Goal: Information Seeking & Learning: Learn about a topic

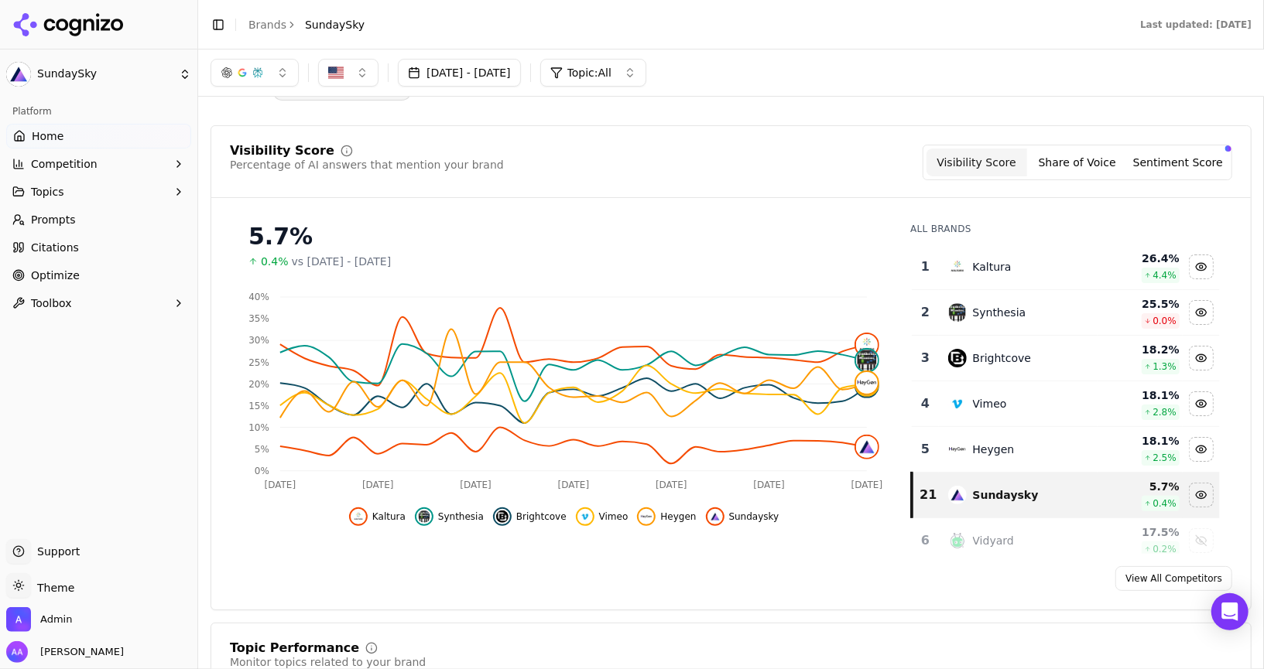
scroll to position [39, 0]
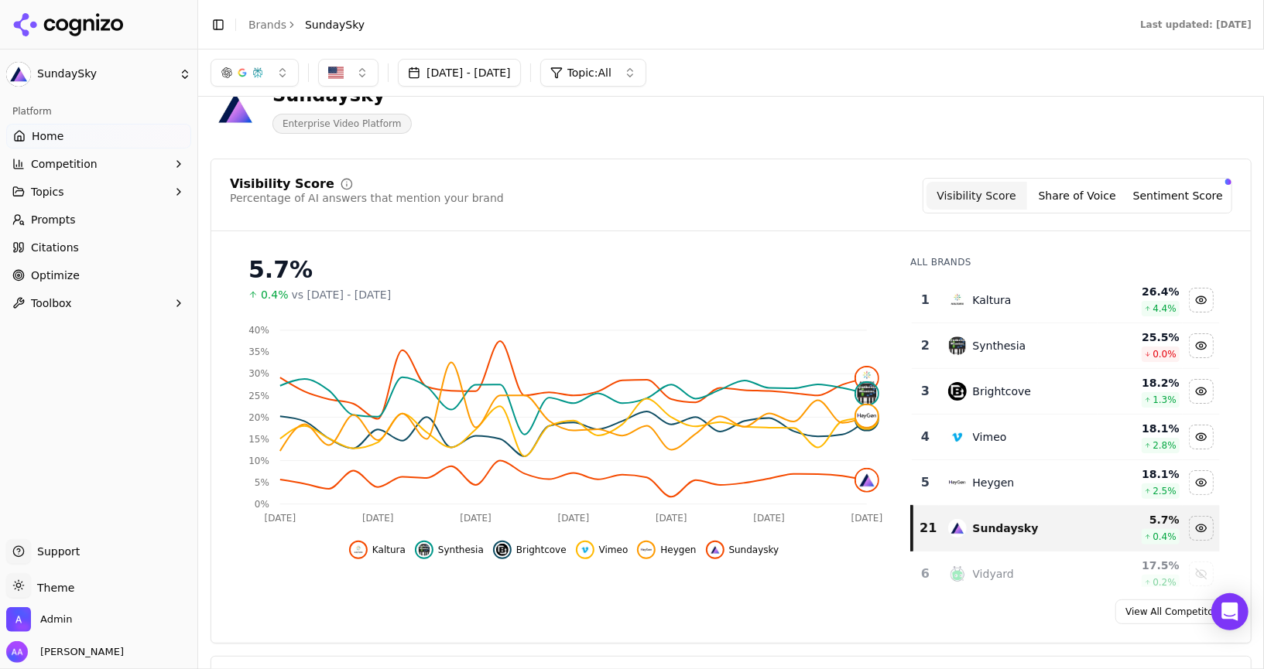
click at [489, 84] on button "[DATE] - [DATE]" at bounding box center [459, 73] width 123 height 28
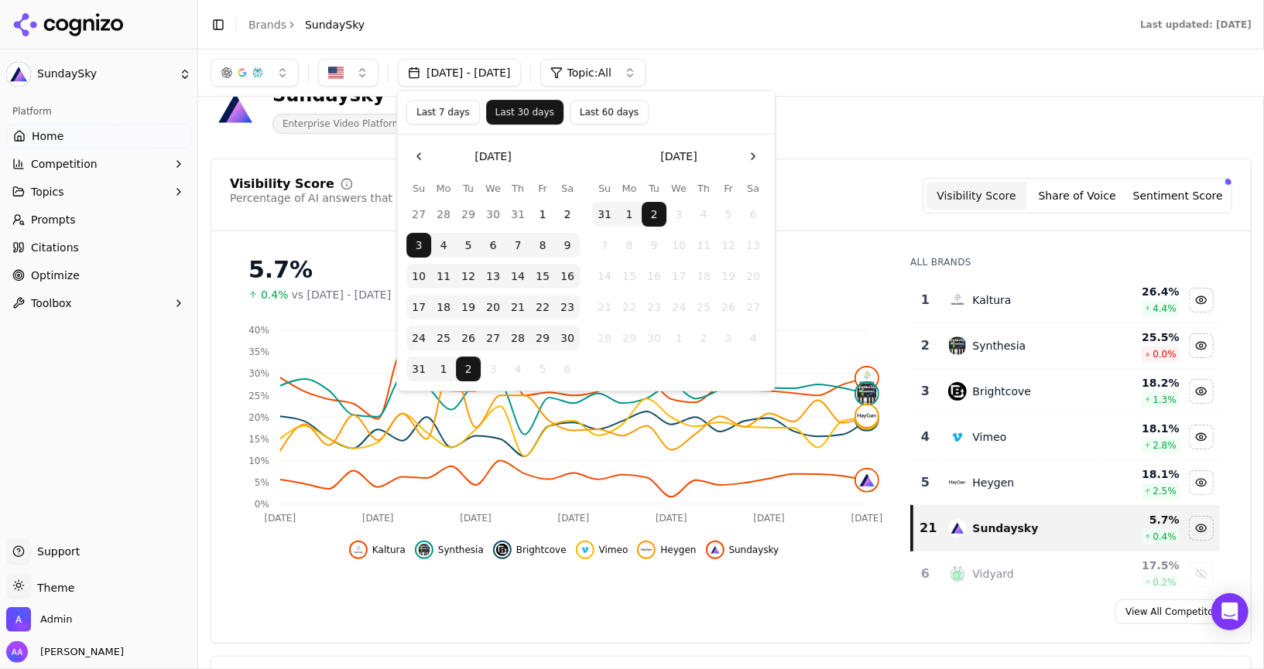
click at [595, 115] on button "Last 60 days" at bounding box center [609, 112] width 79 height 25
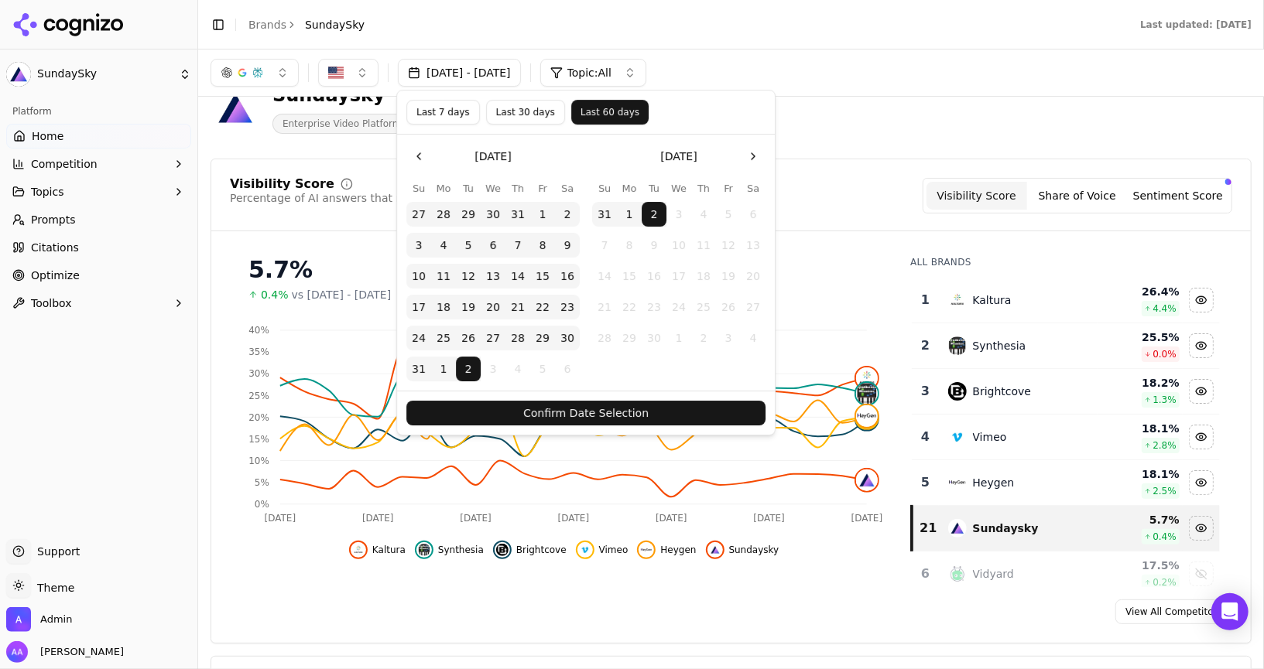
click at [636, 401] on button "Confirm Date Selection" at bounding box center [585, 413] width 359 height 25
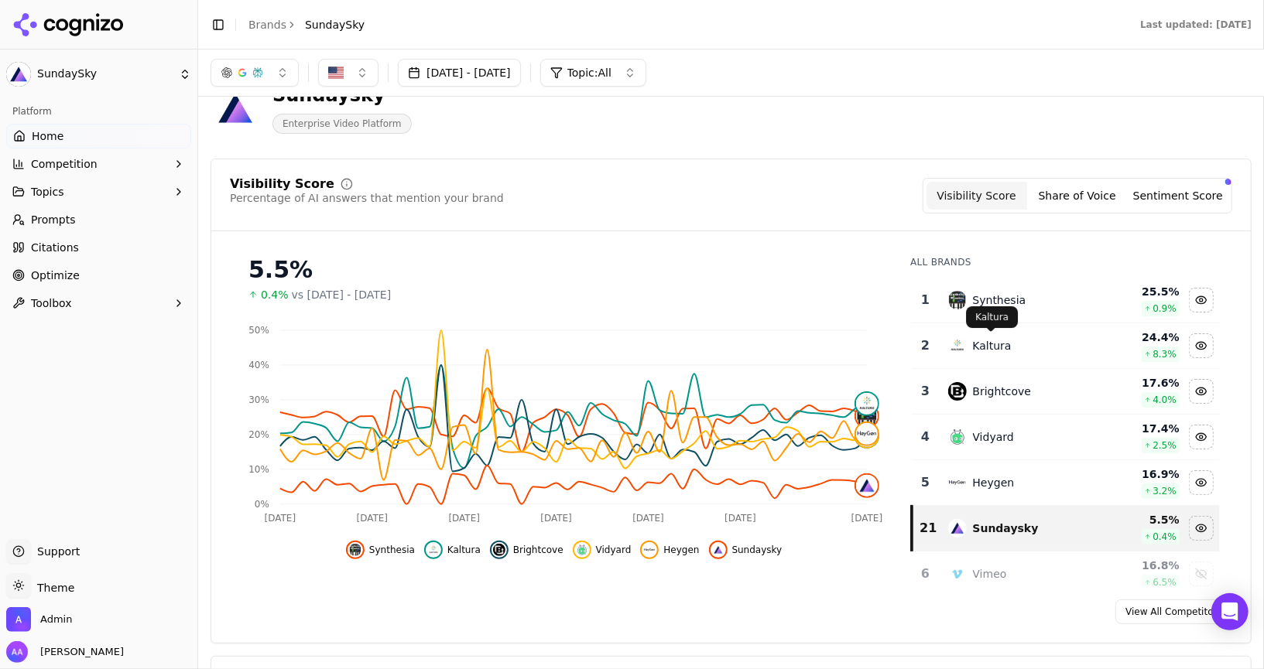
click at [1002, 306] on div "Kaltura Kaltura" at bounding box center [992, 317] width 52 height 22
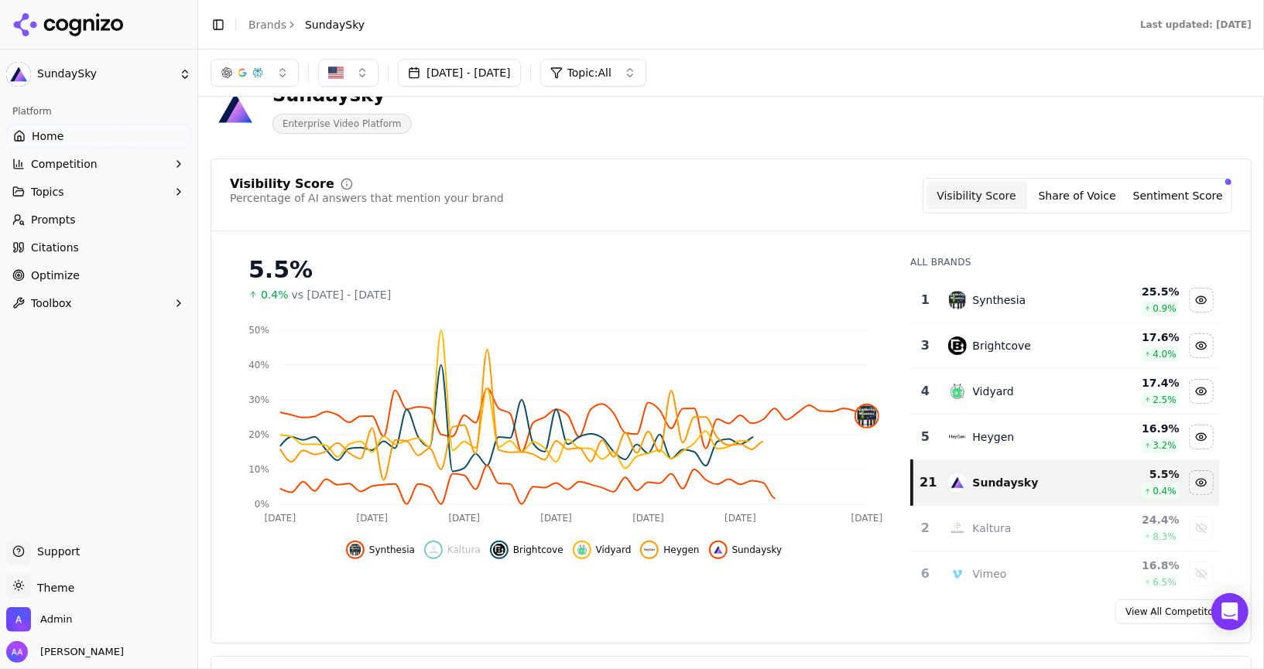
click at [1002, 523] on div "Kaltura" at bounding box center [992, 528] width 39 height 15
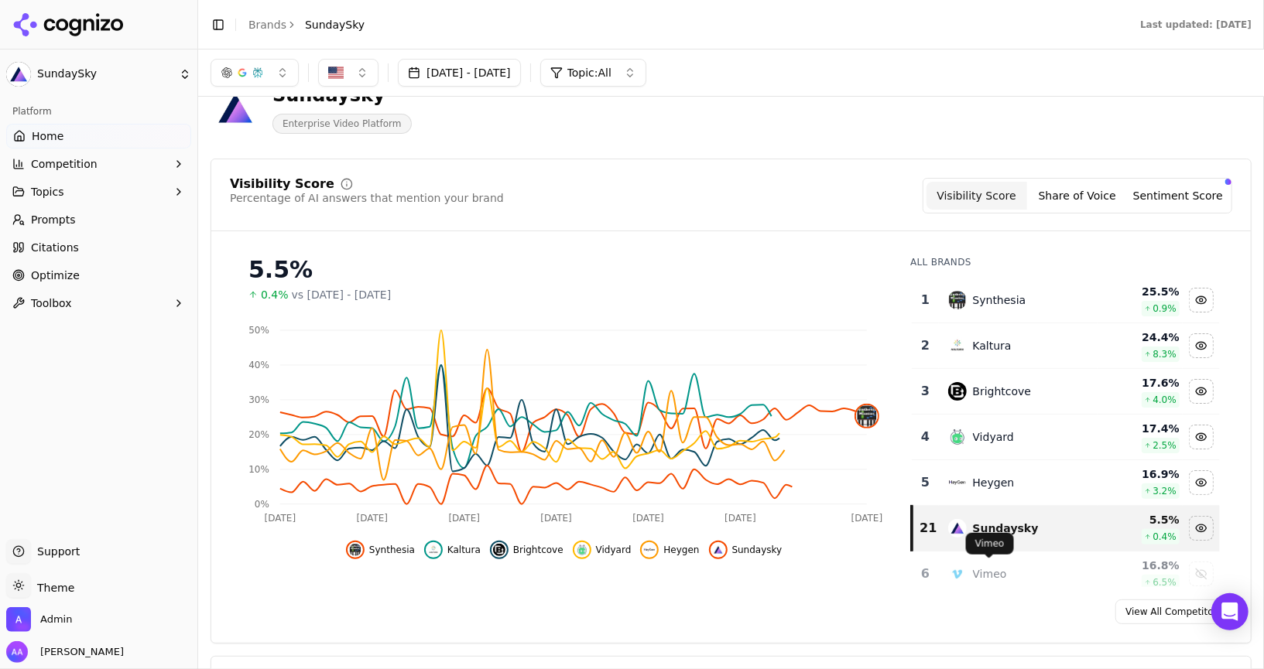
click at [994, 570] on div "Vimeo" at bounding box center [990, 574] width 34 height 15
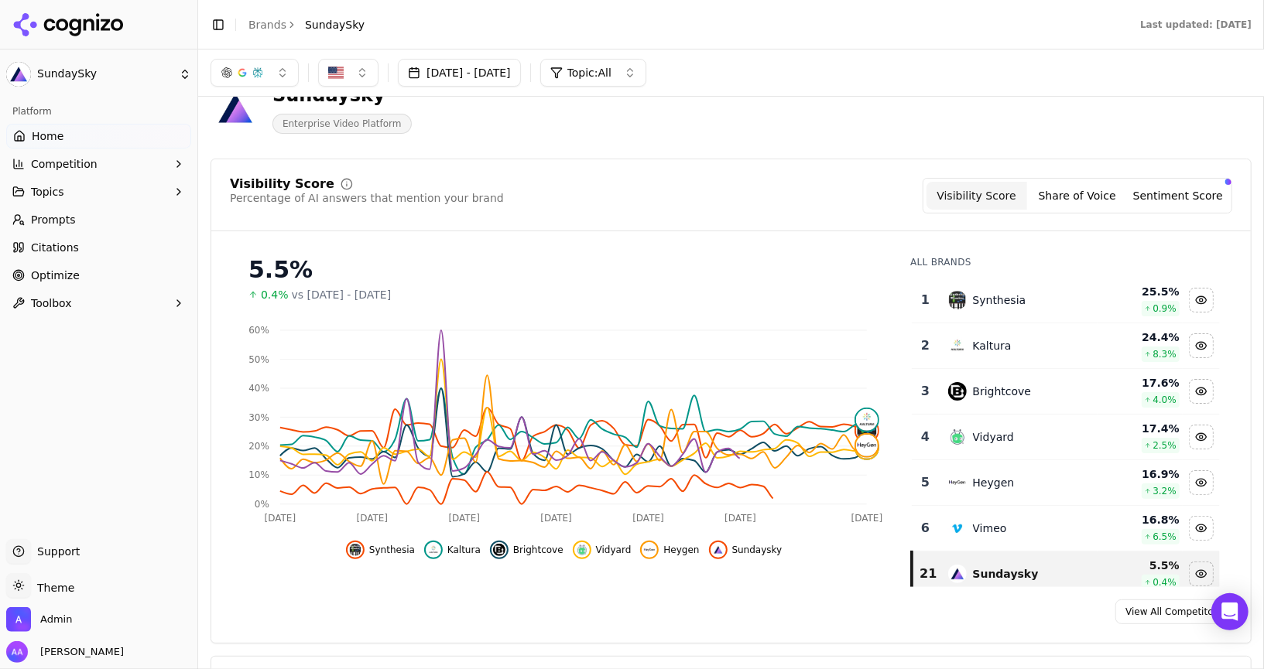
click at [994, 535] on td "Vimeo" at bounding box center [1018, 529] width 159 height 46
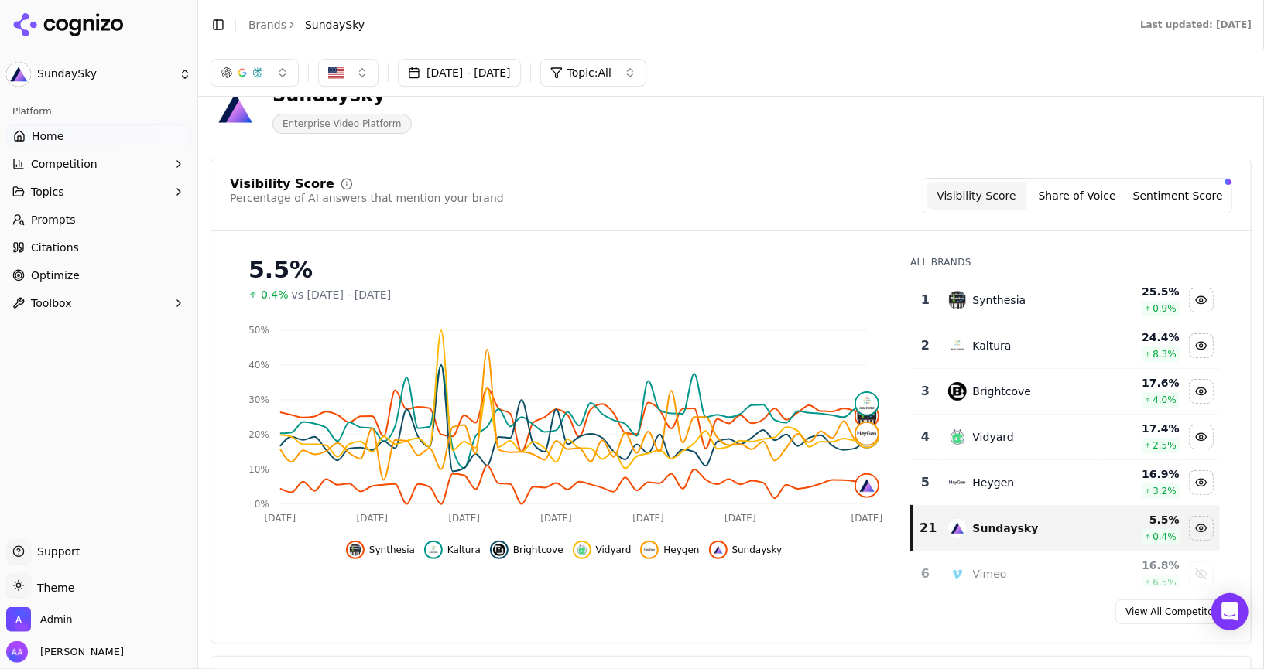
click at [474, 89] on div "[DATE] - [DATE] Topic: All" at bounding box center [731, 73] width 1066 height 46
click at [483, 80] on button "[DATE] - [DATE]" at bounding box center [459, 73] width 123 height 28
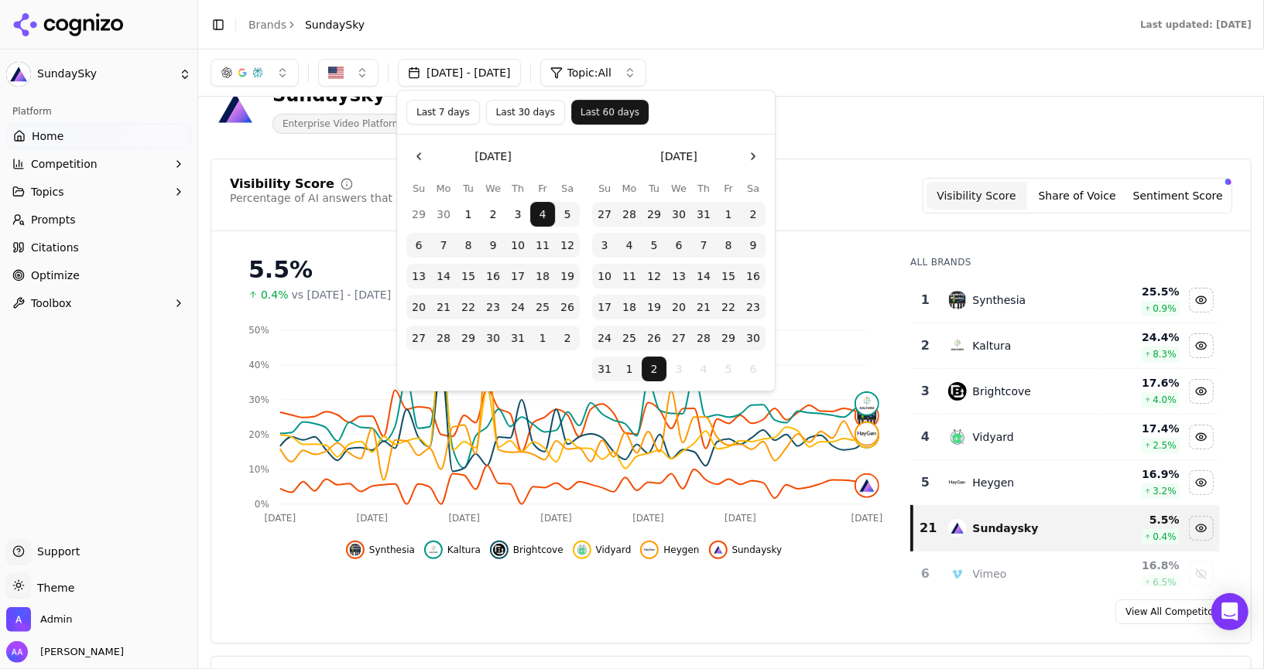
click at [428, 153] on button "Go to the Previous Month" at bounding box center [418, 156] width 25 height 25
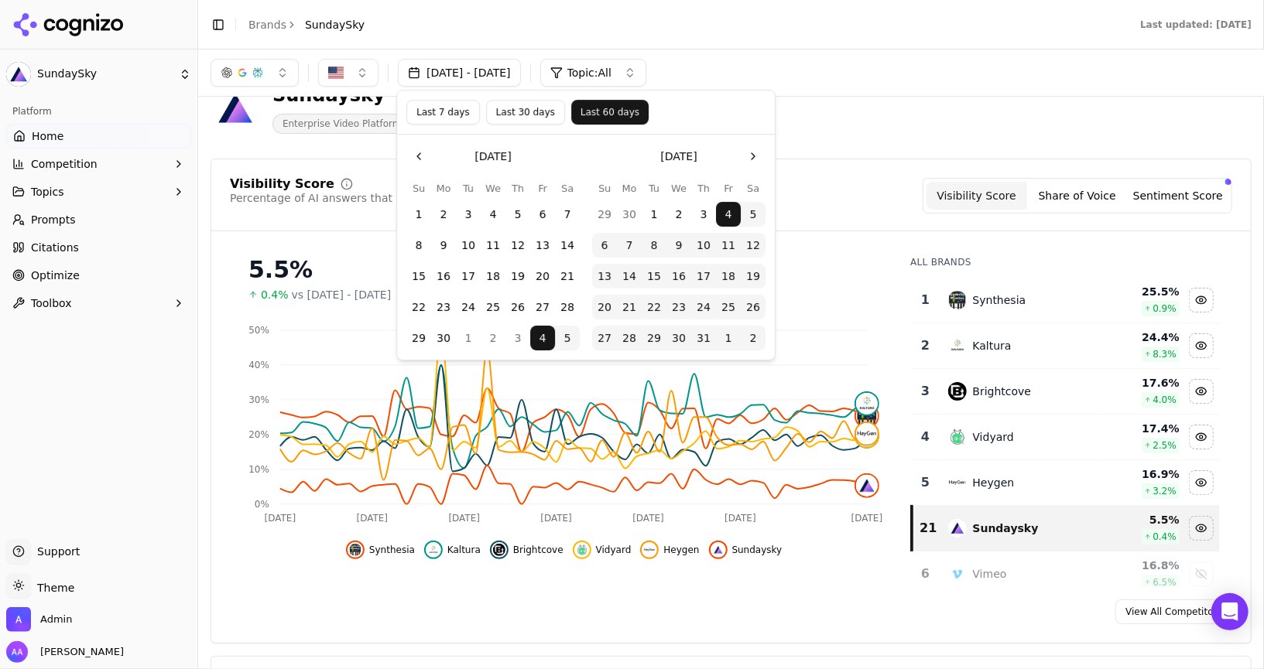
click at [428, 153] on button "Go to the Previous Month" at bounding box center [418, 156] width 25 height 25
click at [523, 211] on button "1" at bounding box center [517, 214] width 25 height 25
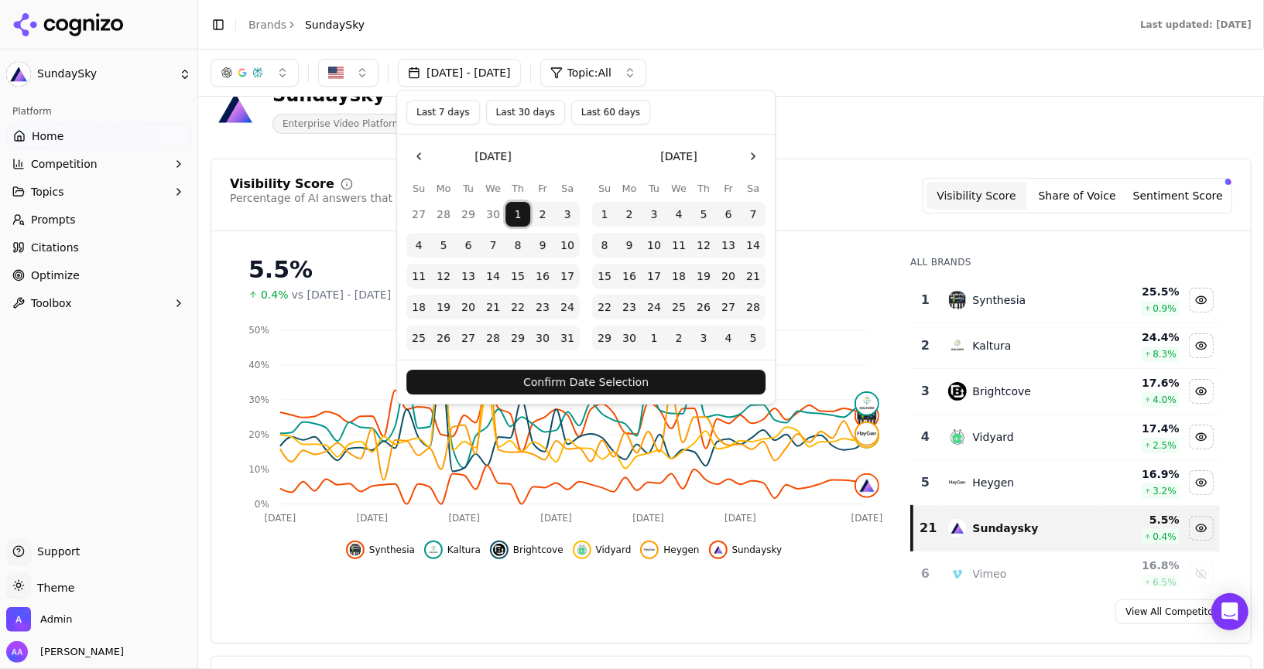
click at [593, 381] on button "Confirm Date Selection" at bounding box center [585, 382] width 359 height 25
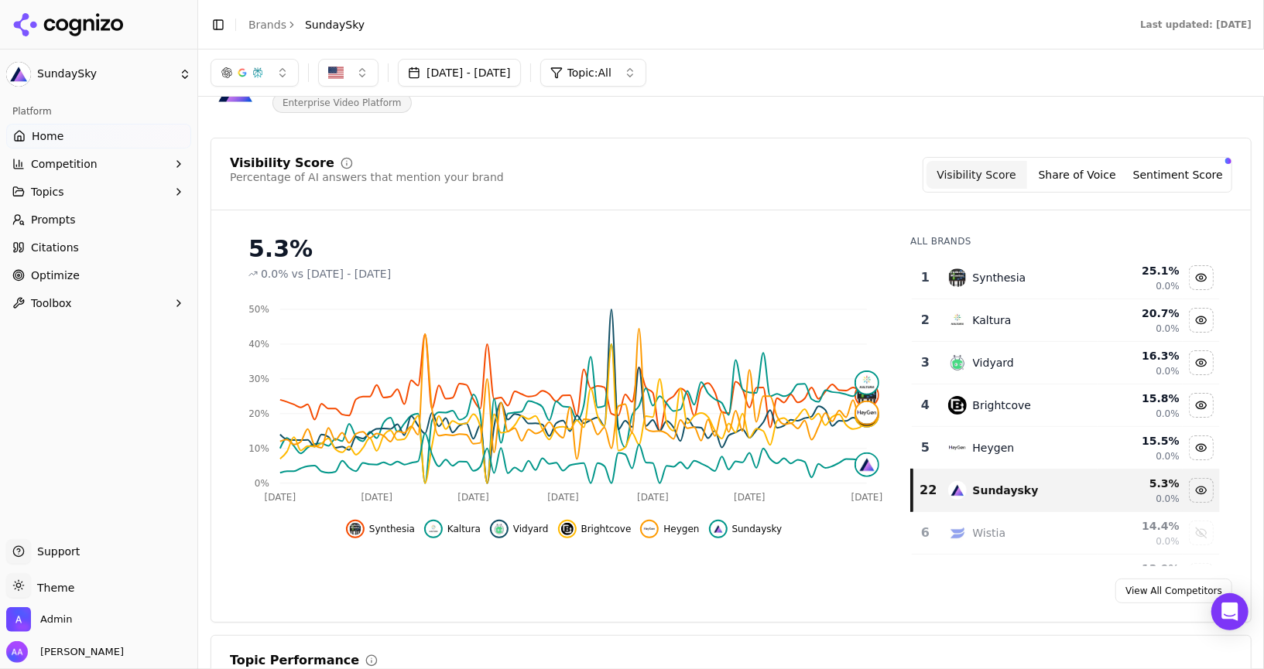
scroll to position [60, 0]
click at [495, 65] on button "[DATE] - [DATE]" at bounding box center [459, 73] width 123 height 28
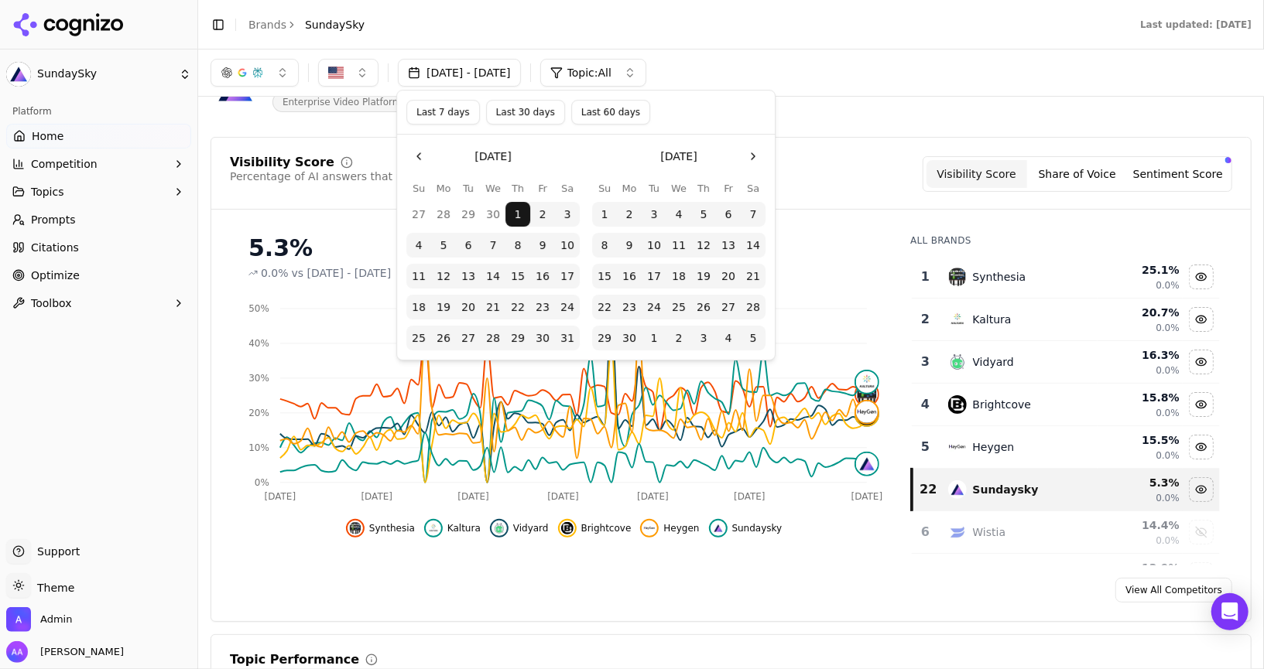
click at [586, 119] on button "Last 60 days" at bounding box center [610, 112] width 79 height 25
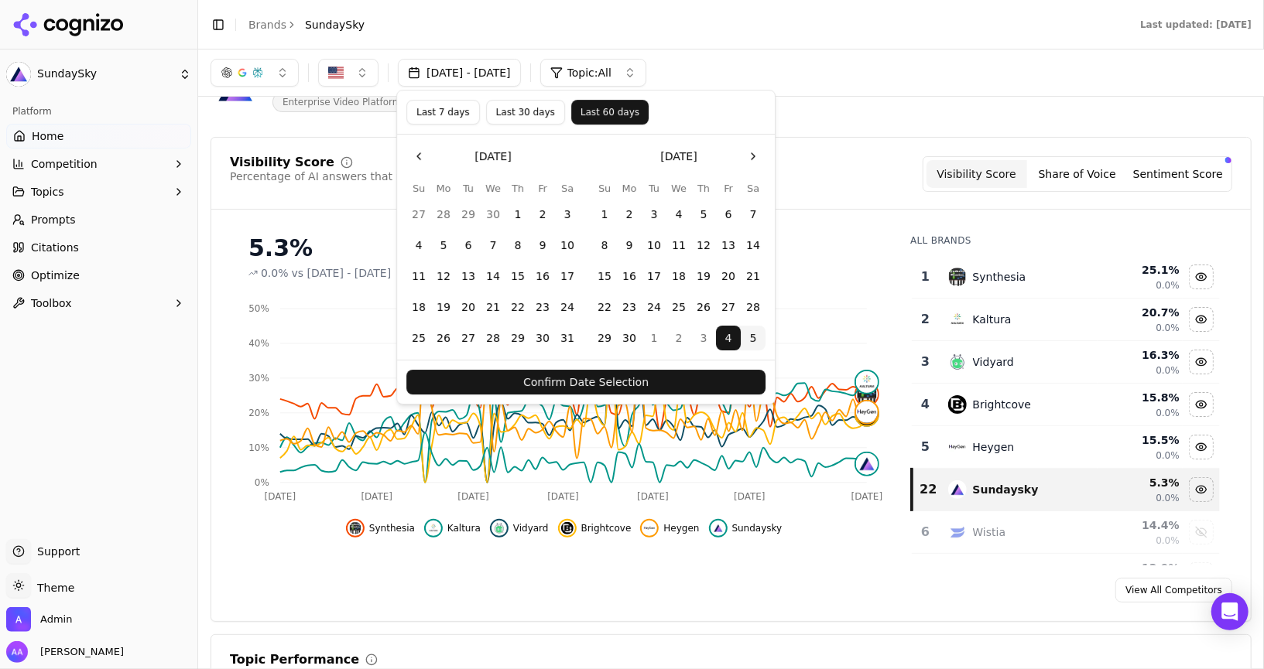
click at [618, 384] on button "Confirm Date Selection" at bounding box center [585, 382] width 359 height 25
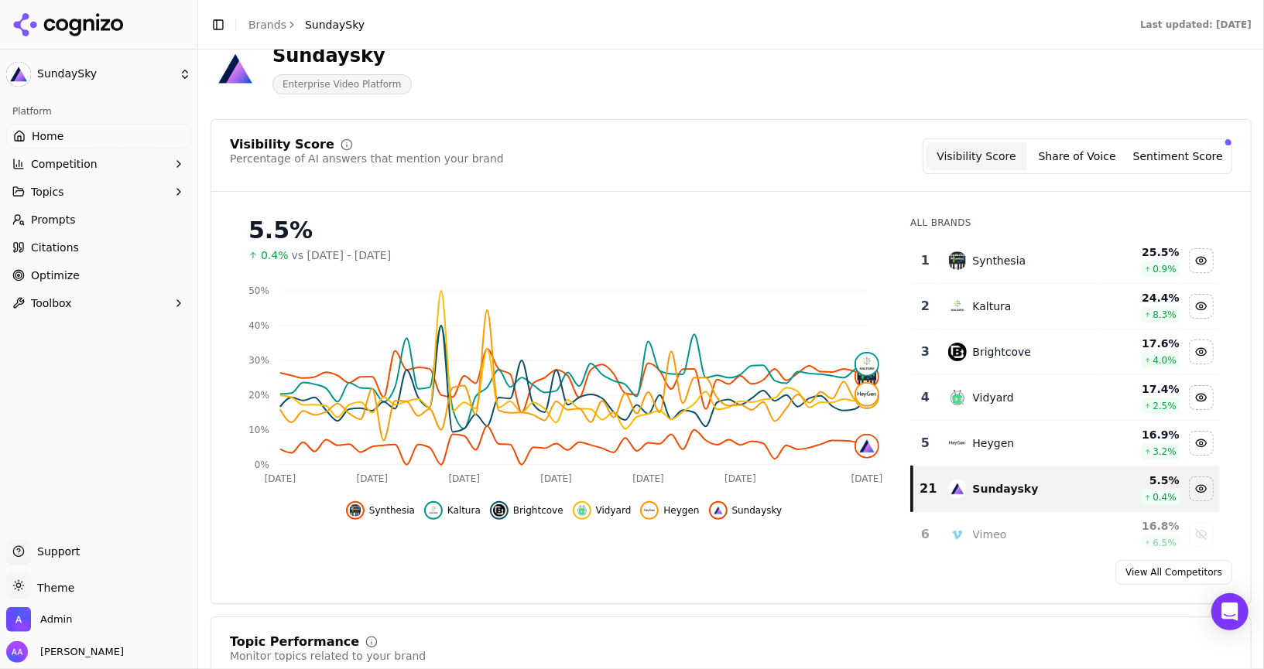
scroll to position [79, 0]
click at [74, 269] on span "Optimize" at bounding box center [55, 275] width 49 height 15
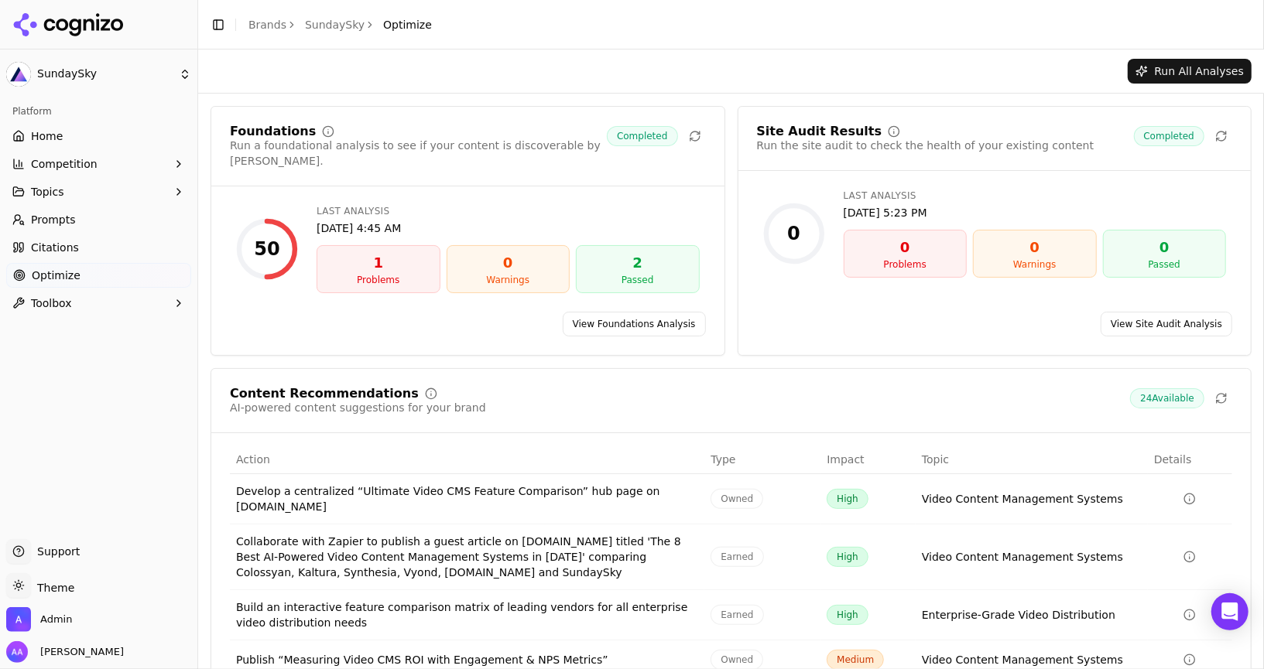
scroll to position [98, 0]
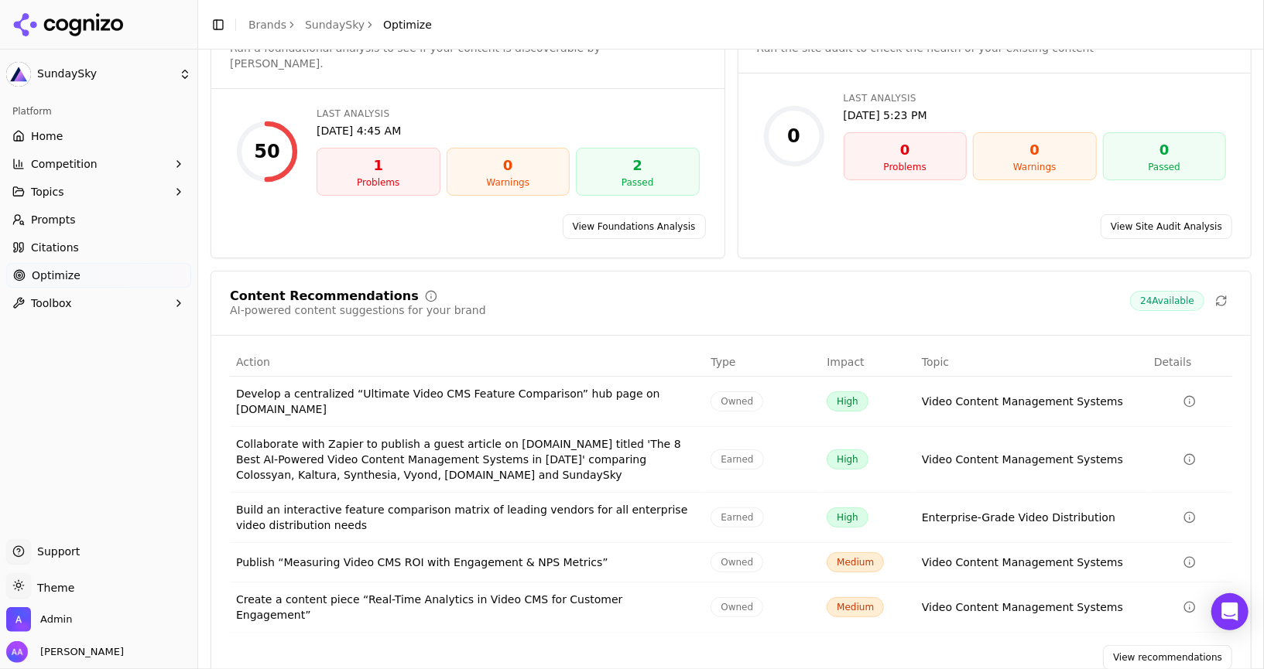
click at [1136, 646] on link "View recommendations" at bounding box center [1167, 658] width 129 height 25
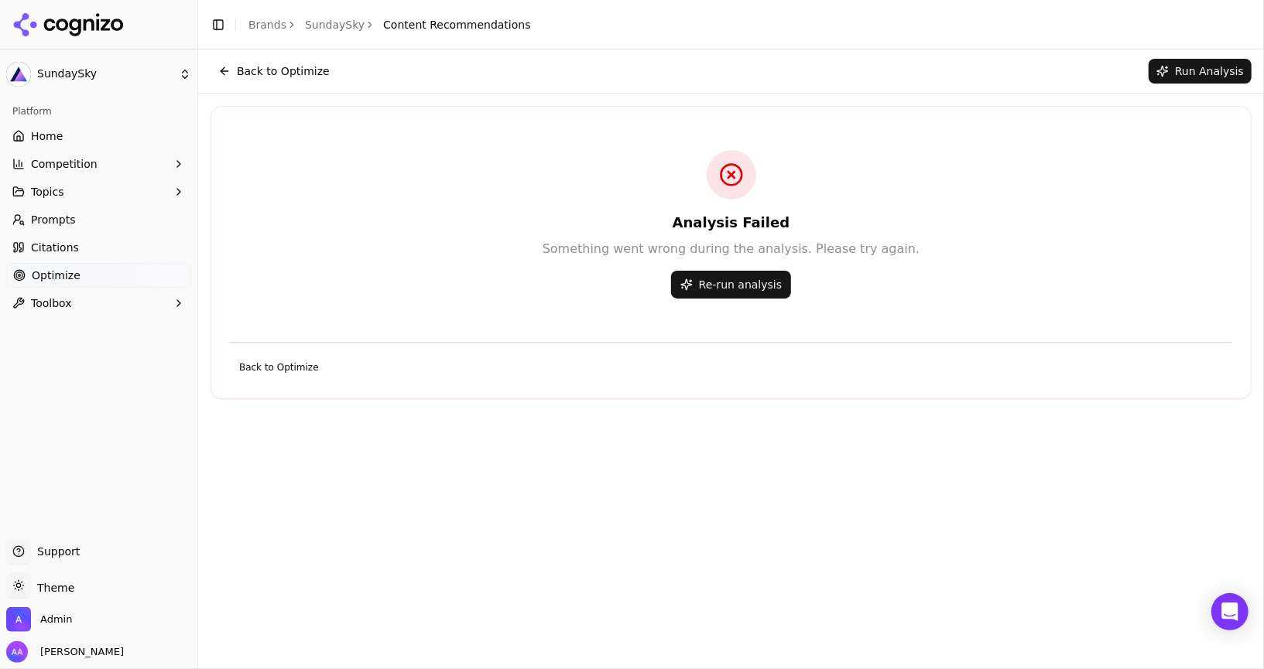
click at [734, 283] on button "Re-run analysis" at bounding box center [731, 285] width 120 height 28
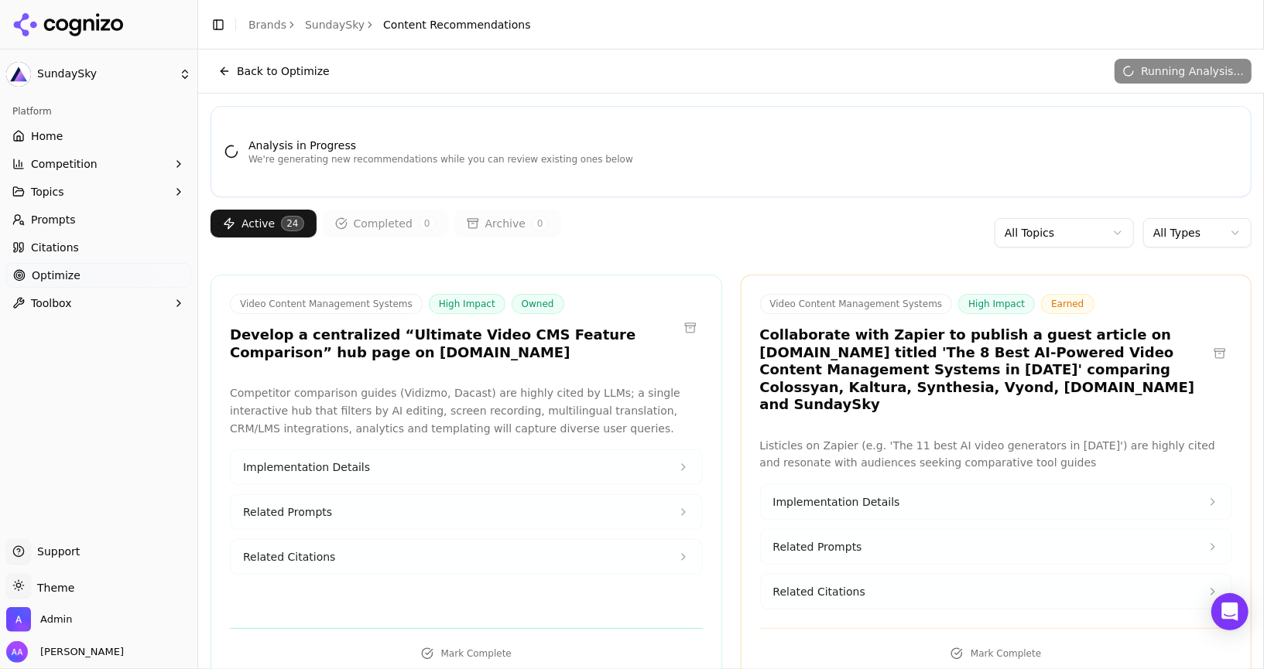
click at [320, 26] on link "SundaySky" at bounding box center [335, 24] width 60 height 15
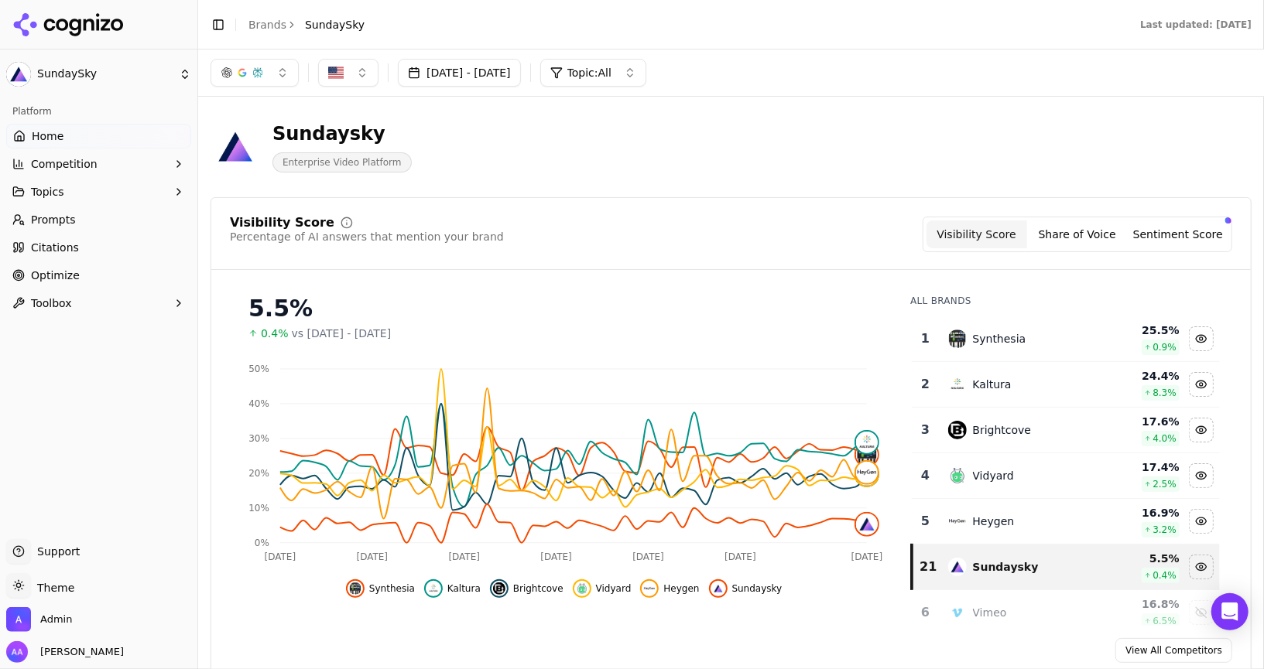
click at [67, 212] on span "Prompts" at bounding box center [53, 219] width 45 height 15
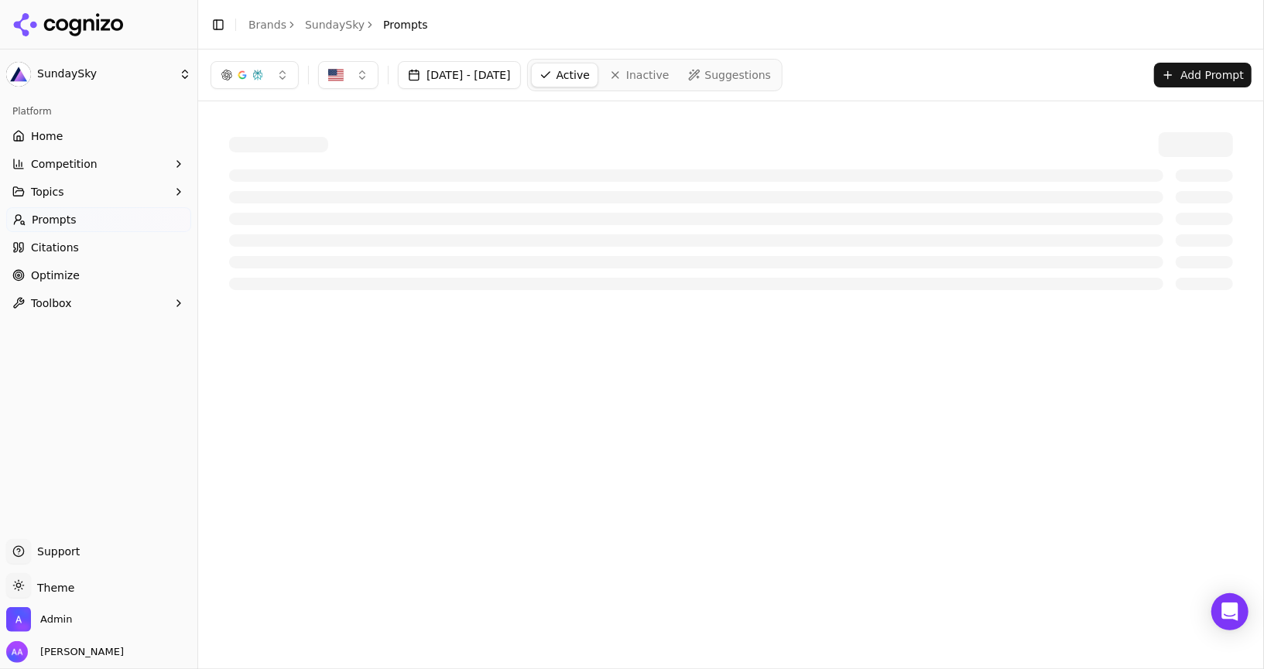
click at [240, 79] on div "button" at bounding box center [242, 75] width 12 height 12
click at [238, 79] on div "button" at bounding box center [242, 75] width 12 height 12
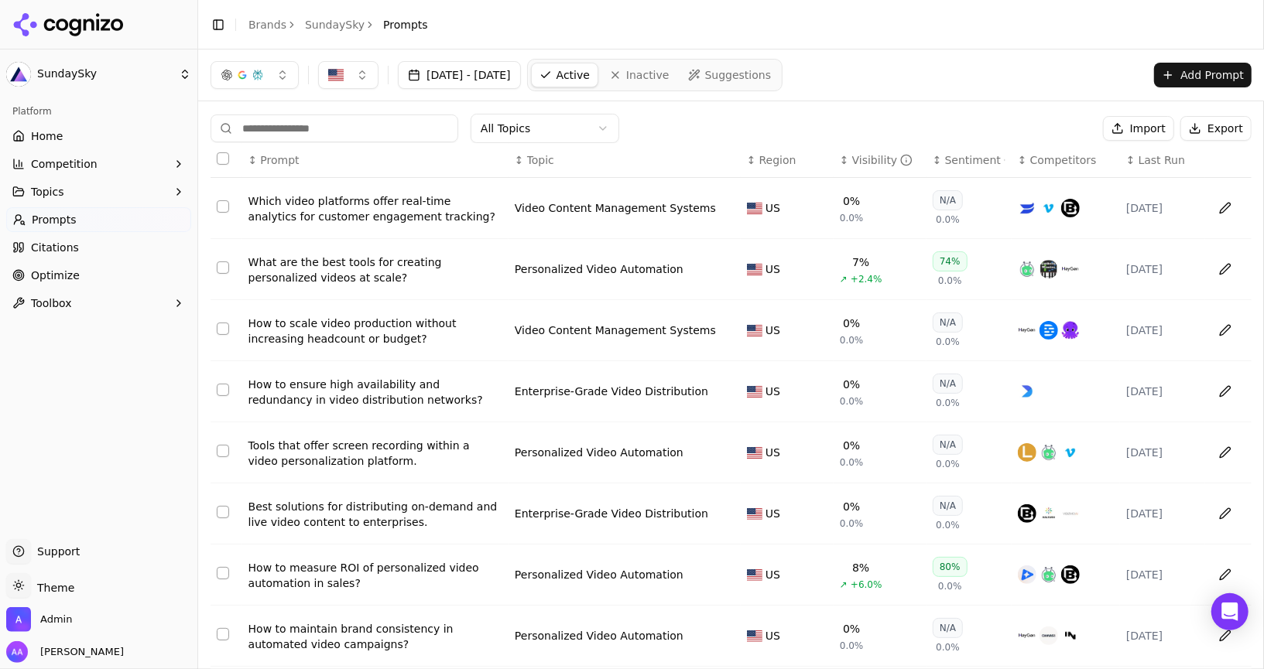
click at [69, 275] on span "Optimize" at bounding box center [55, 275] width 49 height 15
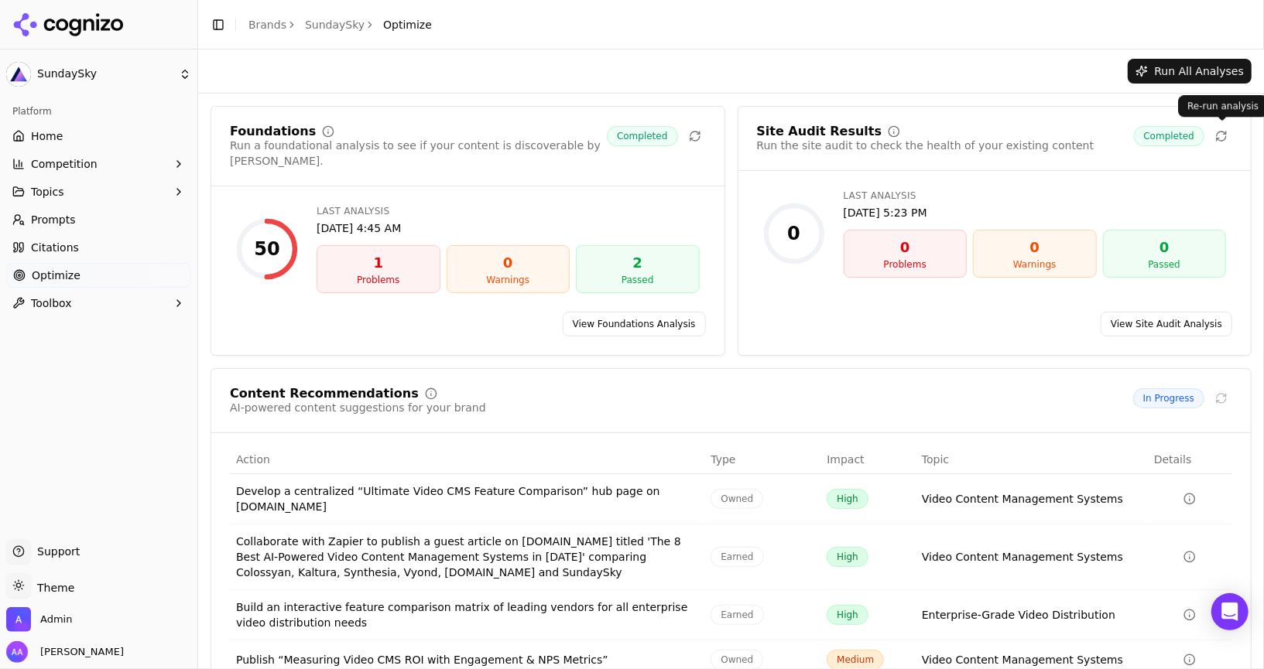
click at [1217, 136] on icon at bounding box center [1221, 136] width 12 height 12
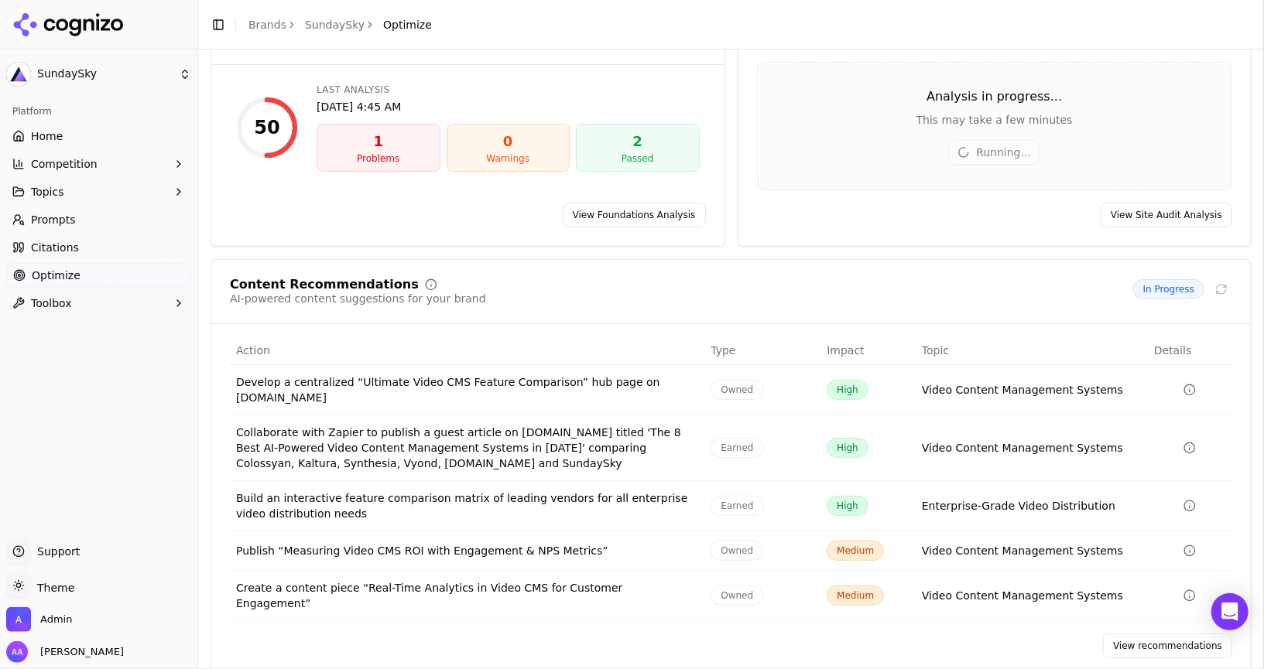
scroll to position [125, 0]
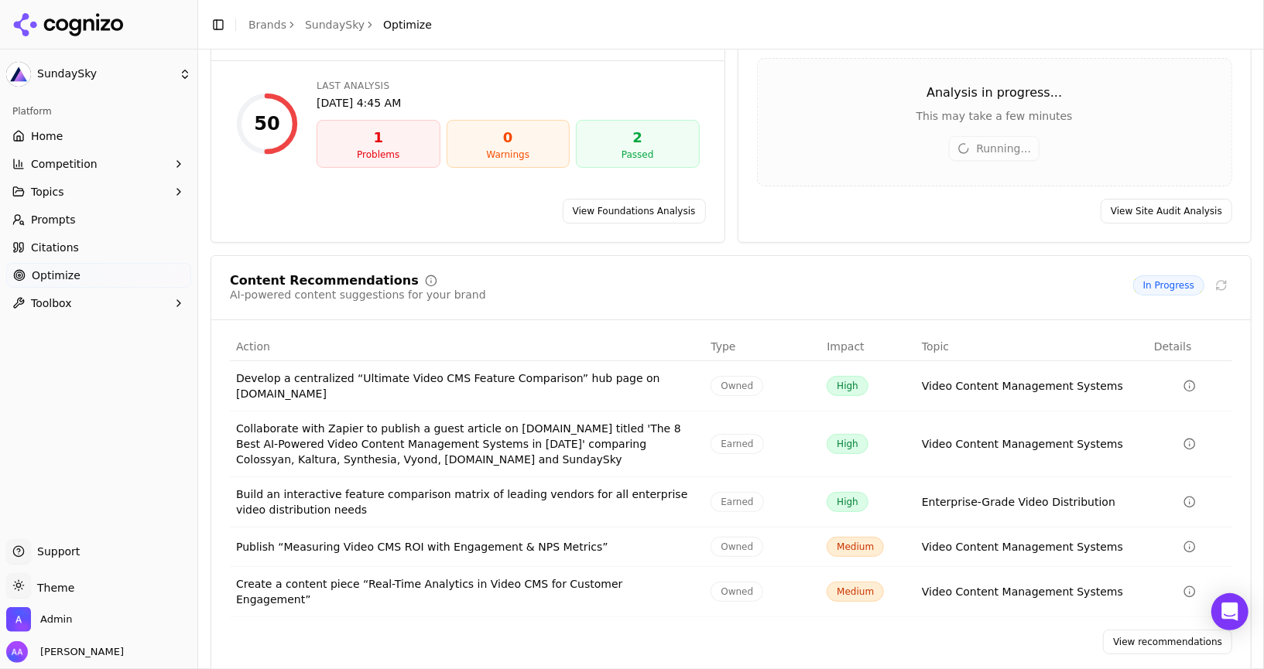
click at [1160, 214] on link "View Site Audit Analysis" at bounding box center [1167, 211] width 132 height 25
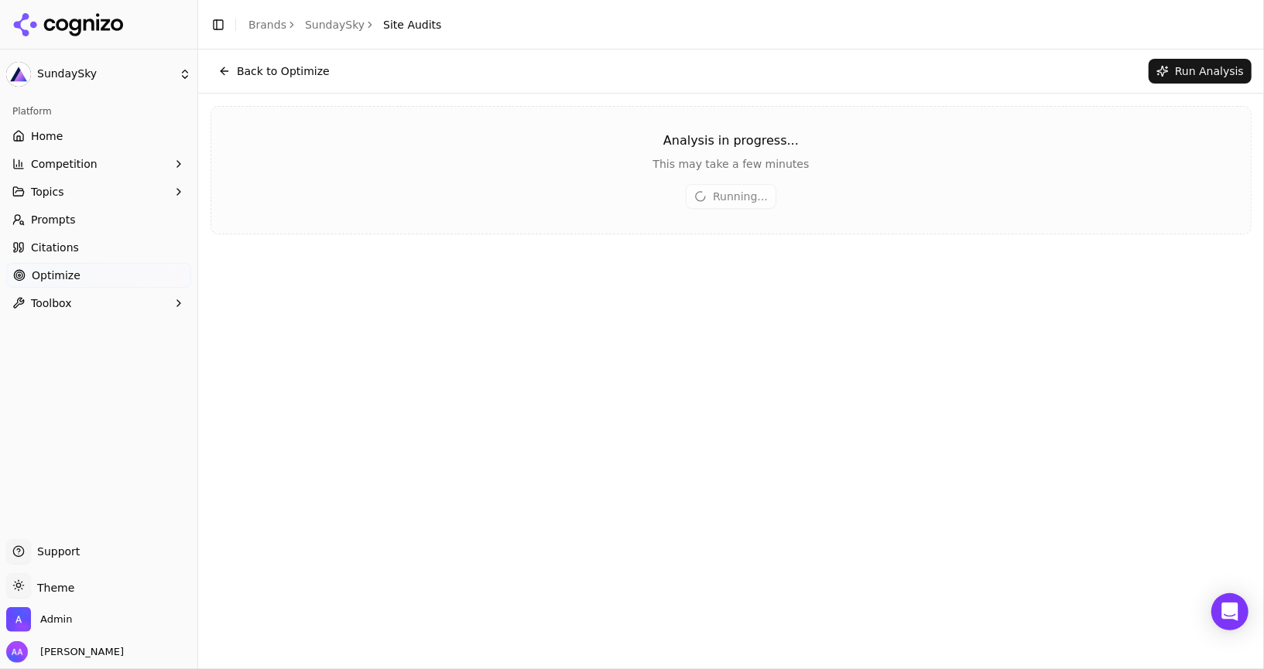
click at [306, 75] on button "Back to Optimize" at bounding box center [274, 71] width 127 height 25
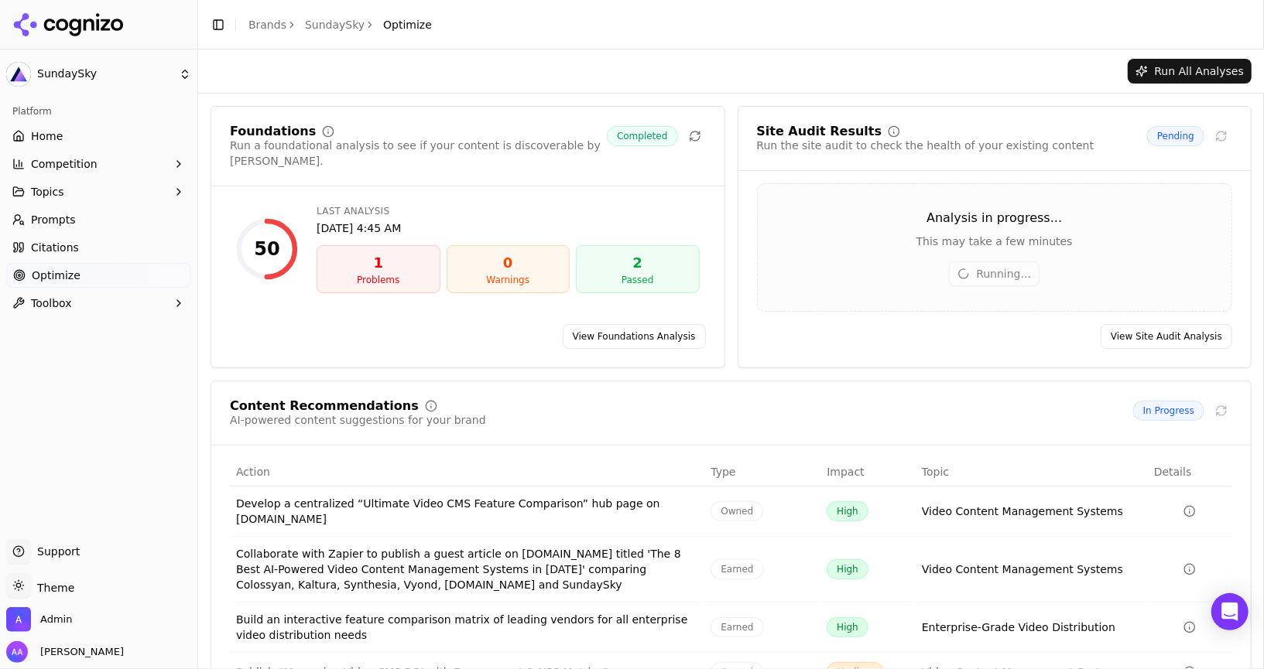
click at [636, 341] on link "View Foundations Analysis" at bounding box center [634, 336] width 143 height 25
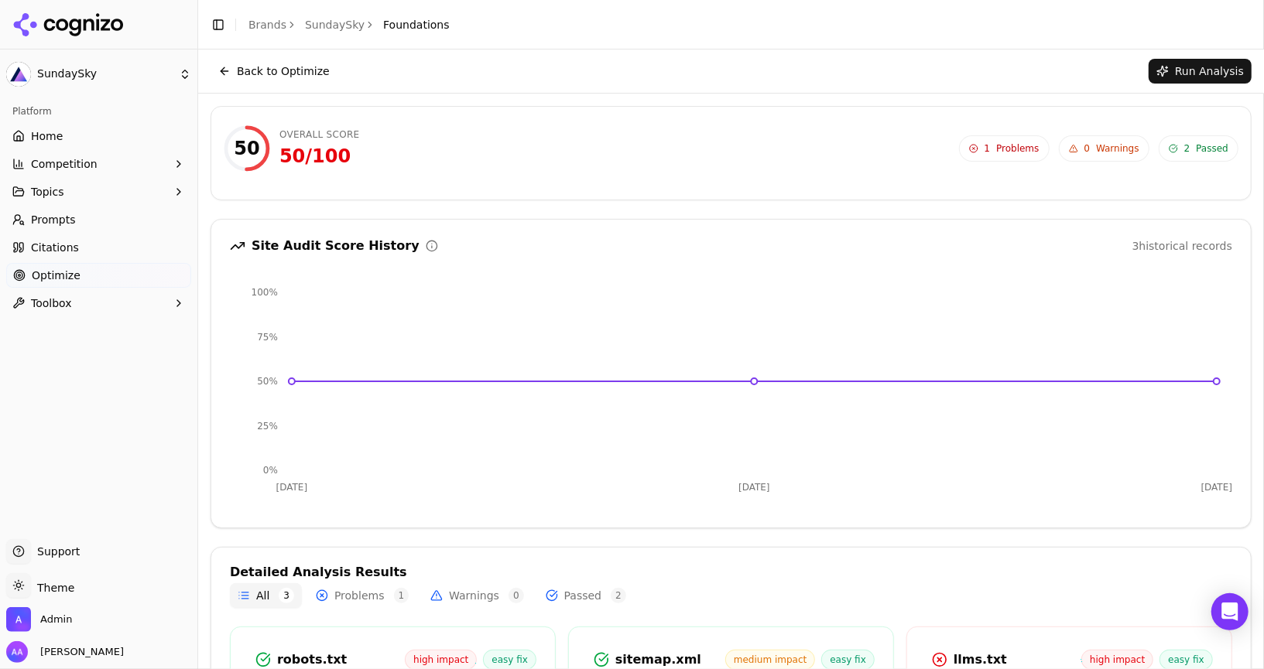
click at [260, 75] on button "Back to Optimize" at bounding box center [274, 71] width 127 height 25
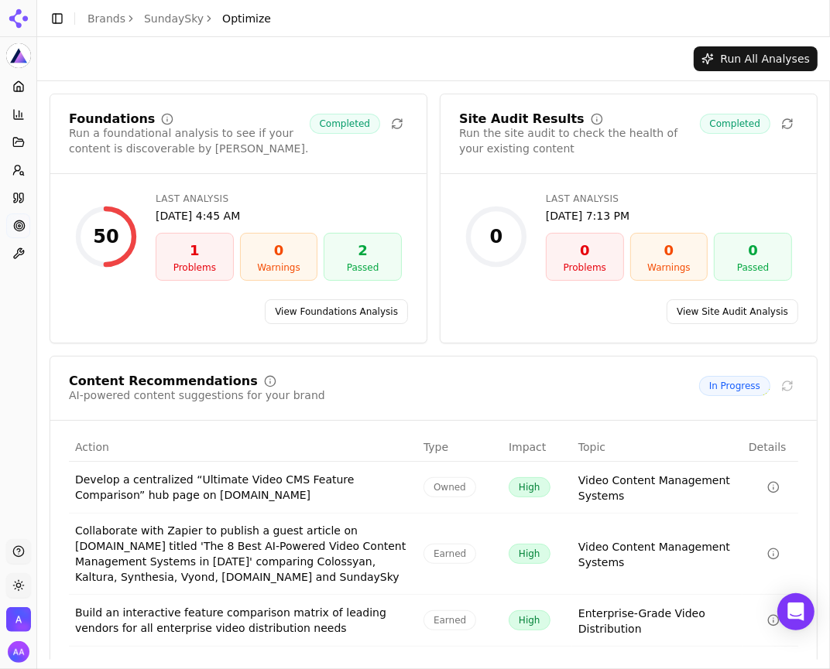
click at [29, 78] on link "Home" at bounding box center [18, 86] width 24 height 25
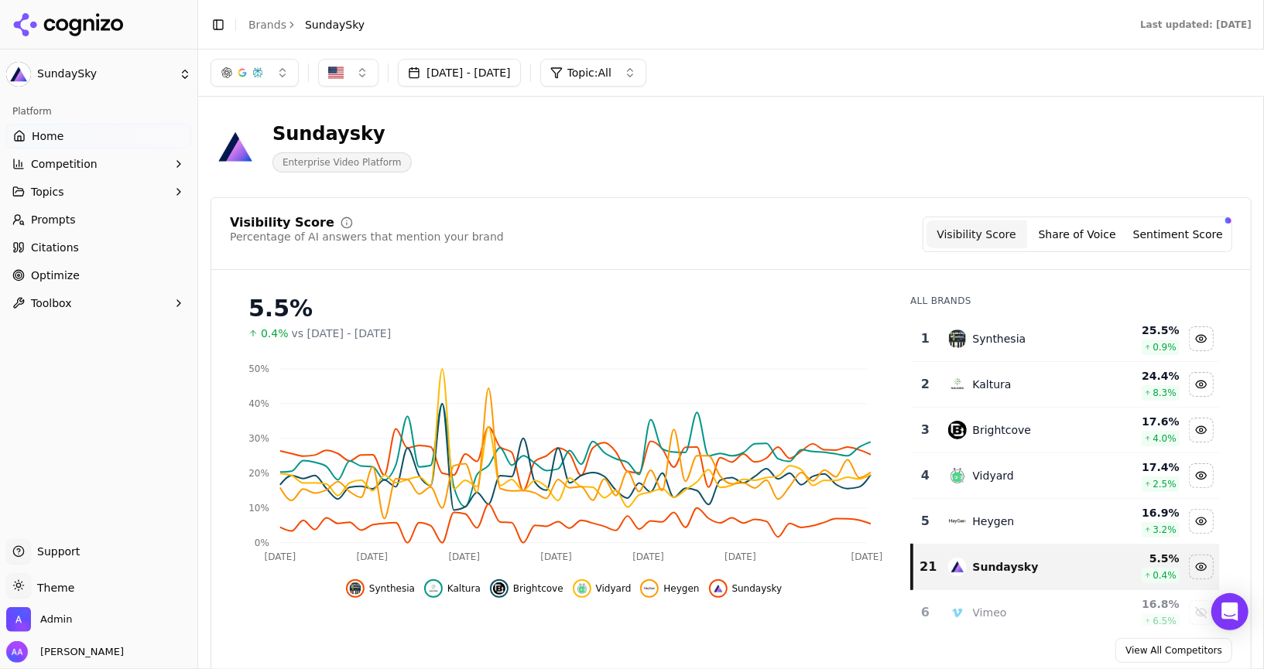
click at [74, 248] on span "Citations" at bounding box center [55, 247] width 48 height 15
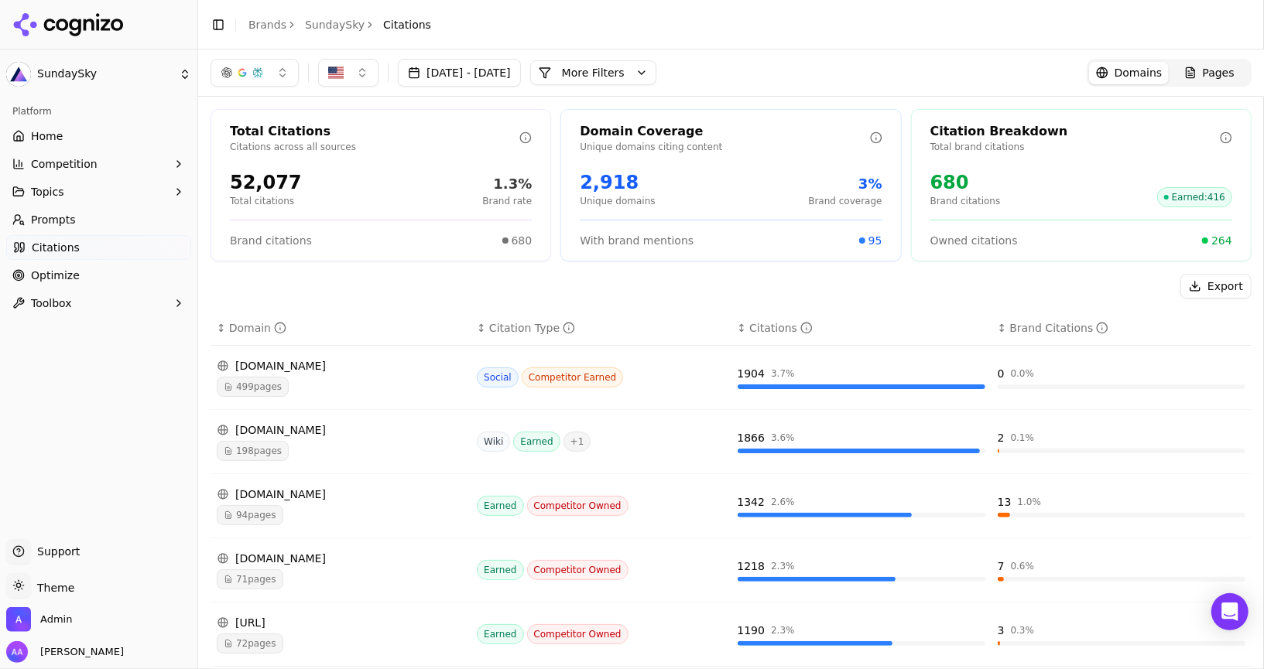
click at [45, 265] on link "Optimize" at bounding box center [98, 275] width 185 height 25
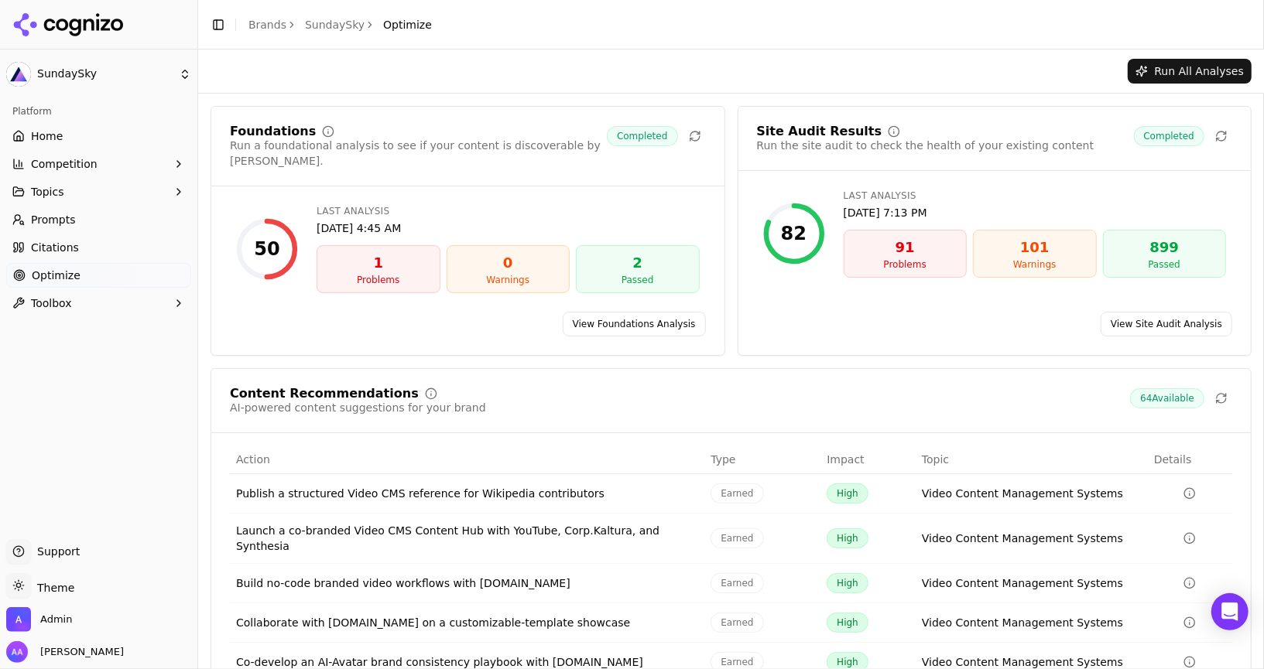
scroll to position [50, 0]
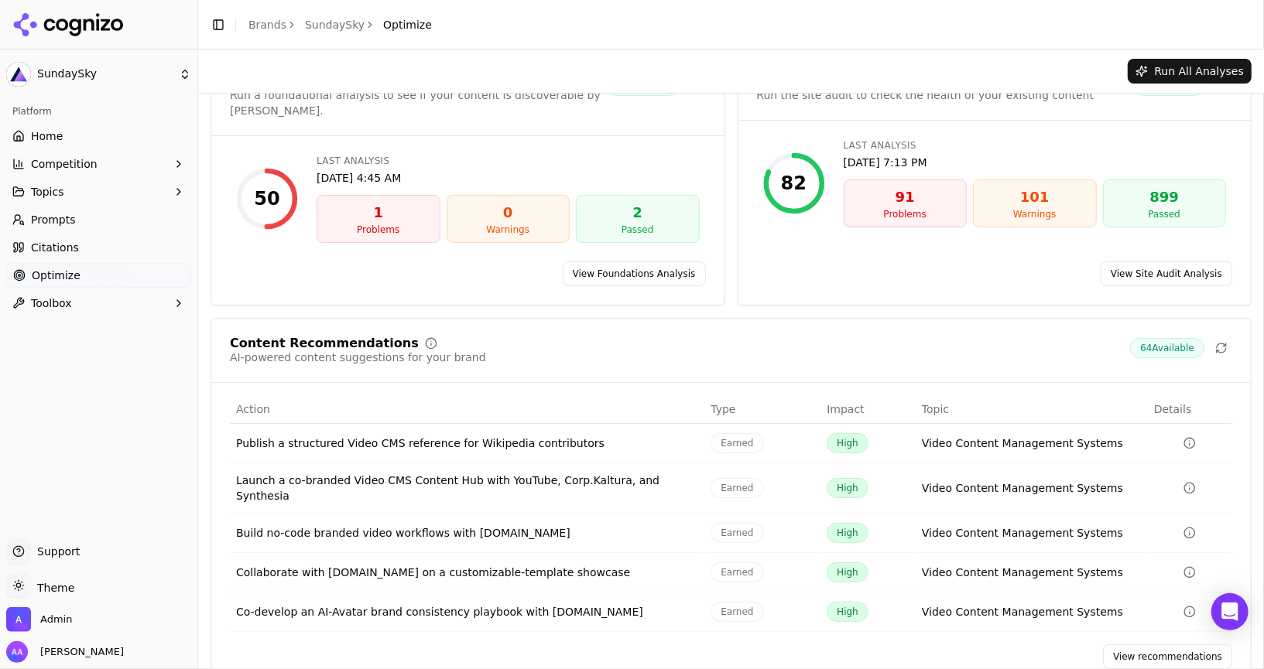
click at [1157, 645] on link "View recommendations" at bounding box center [1167, 657] width 129 height 25
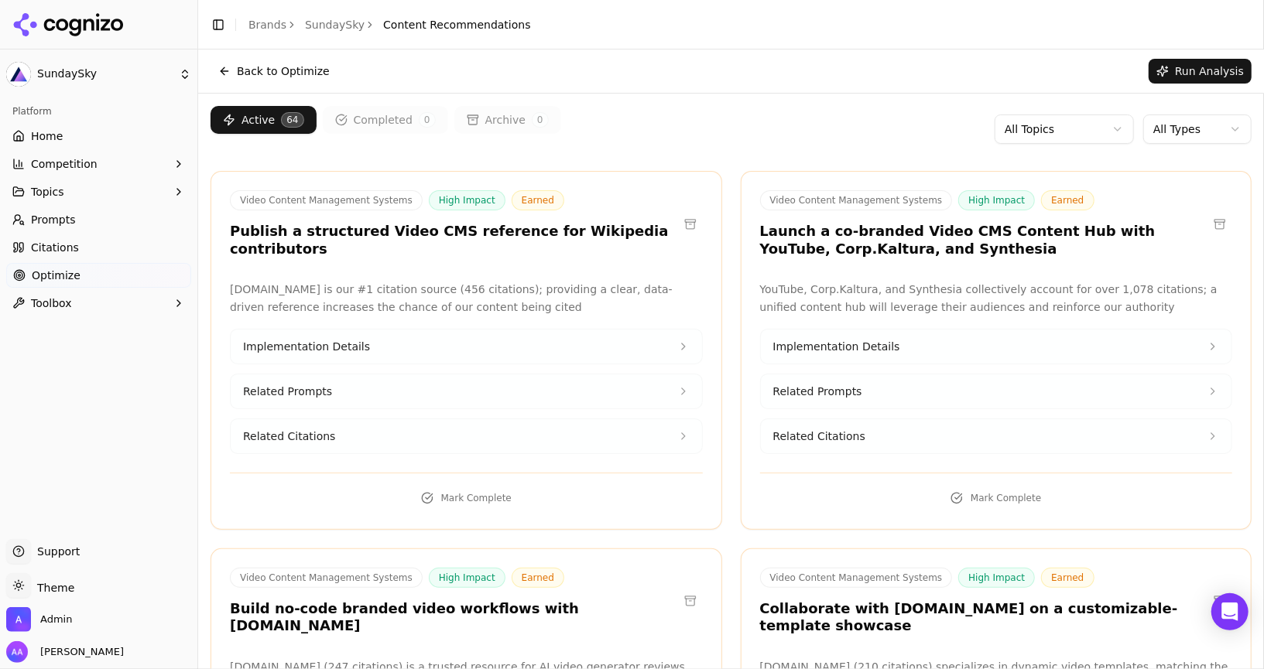
click at [1194, 129] on html "SundaySky Platform Home Competition Topics Prompts Citations Optimize Toolbox S…" at bounding box center [632, 334] width 1264 height 669
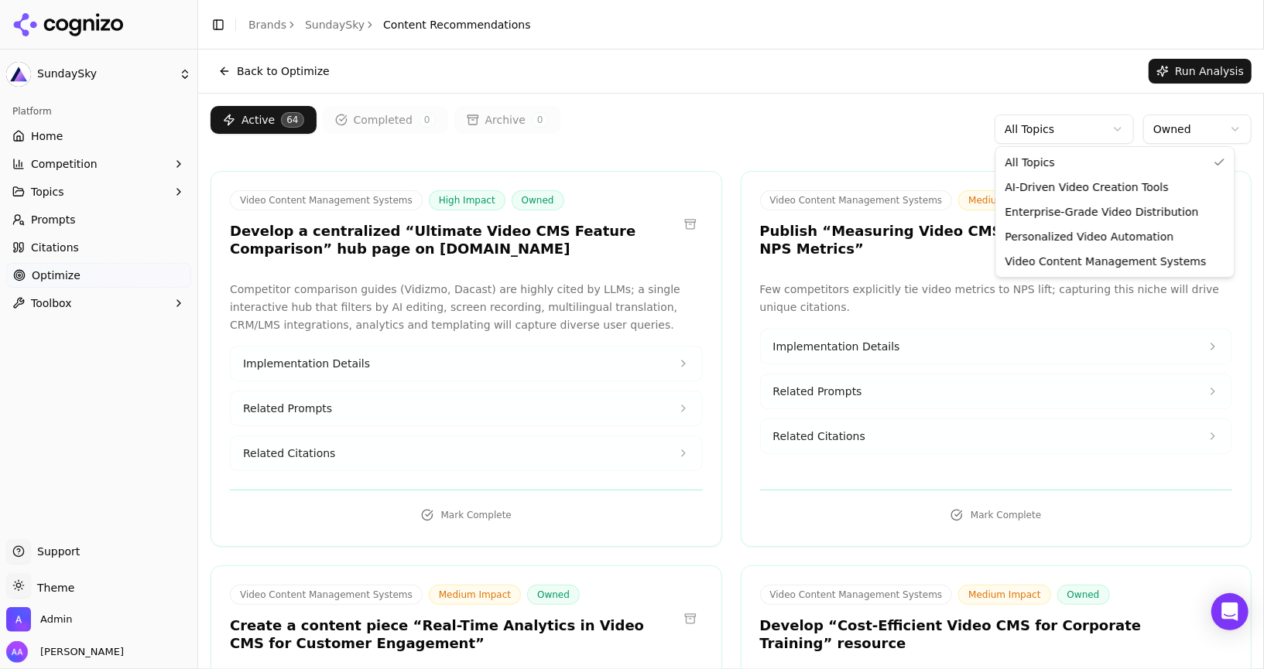
click at [1113, 126] on html "SundaySky Platform Home Competition Topics Prompts Citations Optimize Toolbox S…" at bounding box center [632, 334] width 1264 height 669
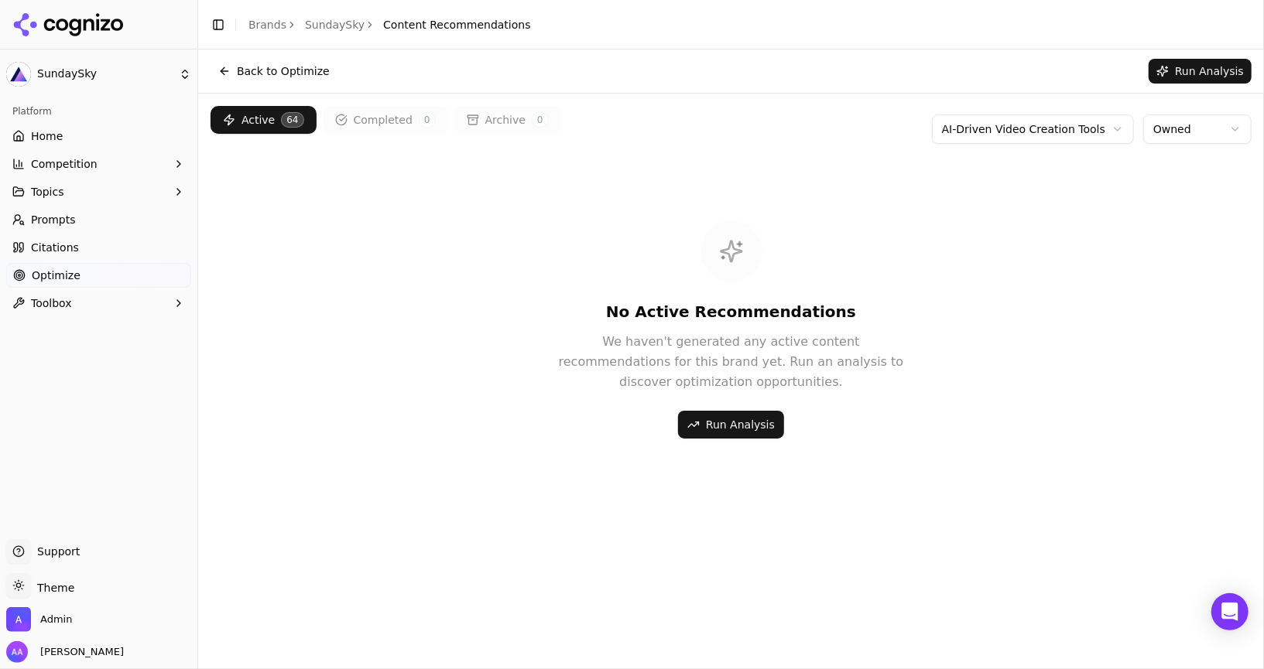
click at [1044, 126] on html "SundaySky Platform Home Competition Topics Prompts Citations Optimize Toolbox S…" at bounding box center [632, 334] width 1264 height 669
click at [1053, 124] on html "SundaySky Platform Home Competition Topics Prompts Citations Optimize Toolbox S…" at bounding box center [632, 334] width 1264 height 669
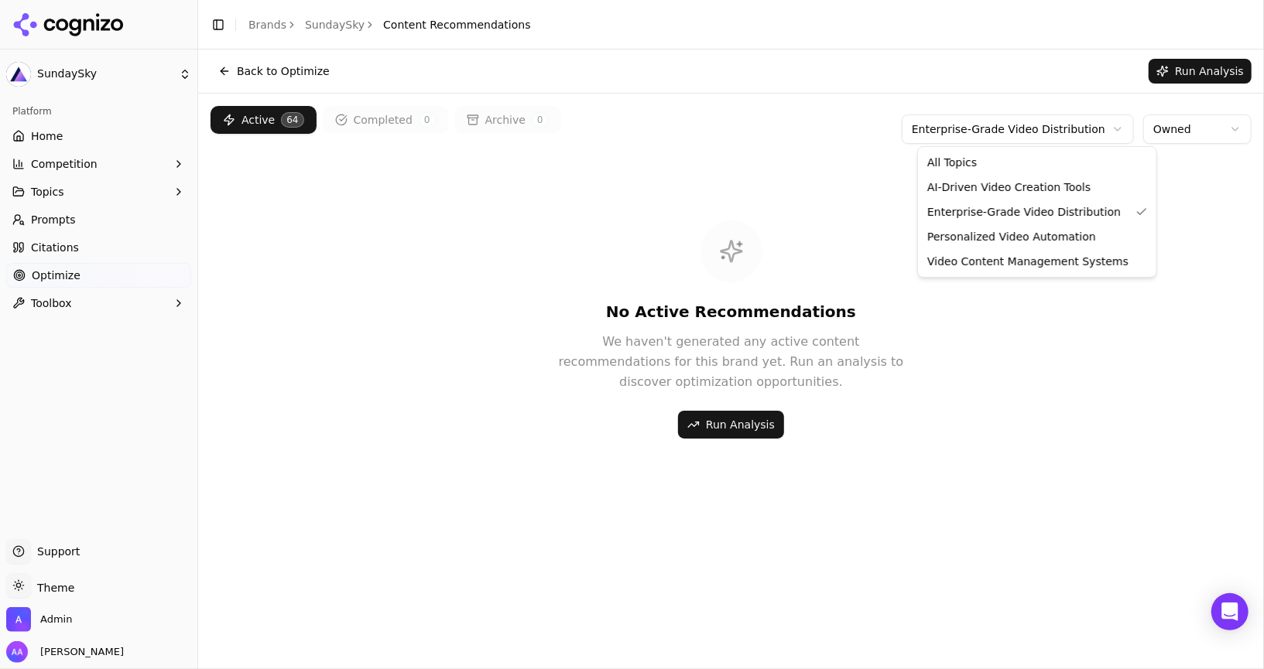
click at [796, 184] on html "SundaySky Platform Home Competition Topics Prompts Citations Optimize Toolbox S…" at bounding box center [632, 334] width 1264 height 669
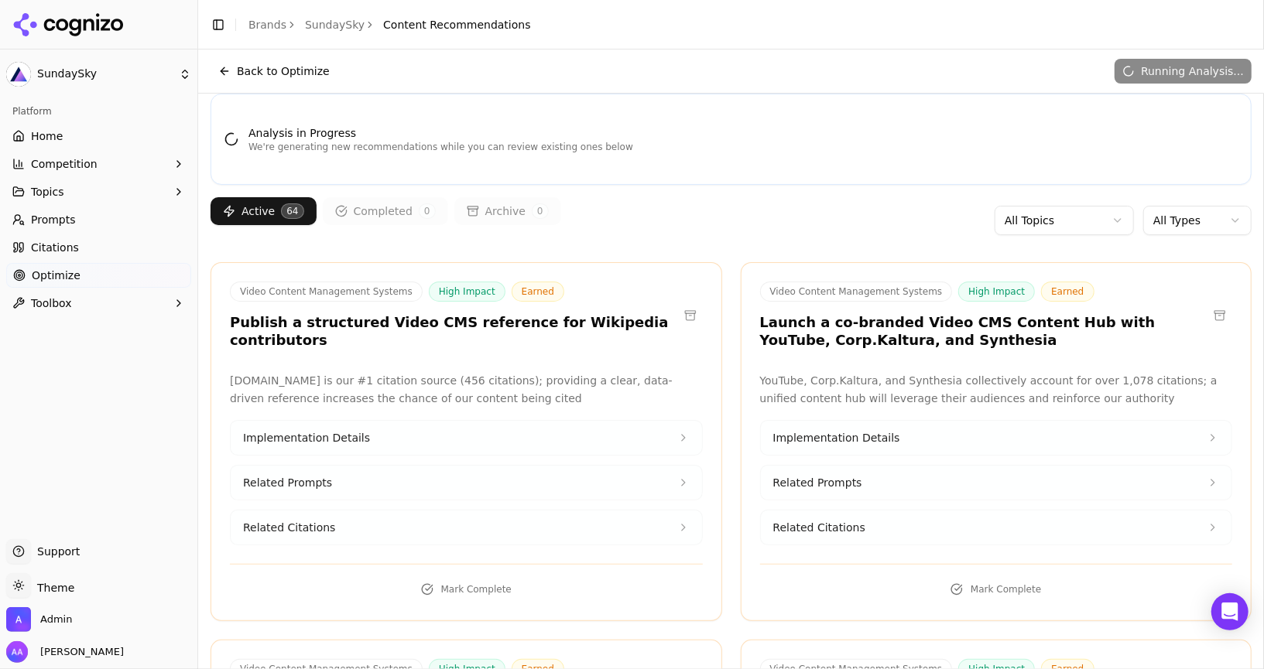
scroll to position [11, 0]
click at [1039, 200] on div "Active 64 Completed 0 Archive 0 All Topics All Types" at bounding box center [731, 222] width 1041 height 46
click at [1039, 221] on html "SundaySky Platform Home Competition Topics Prompts Citations Optimize Toolbox S…" at bounding box center [632, 334] width 1264 height 669
click at [997, 231] on html "SundaySky Platform Home Competition Topics Prompts Citations Optimize Toolbox S…" at bounding box center [632, 334] width 1264 height 669
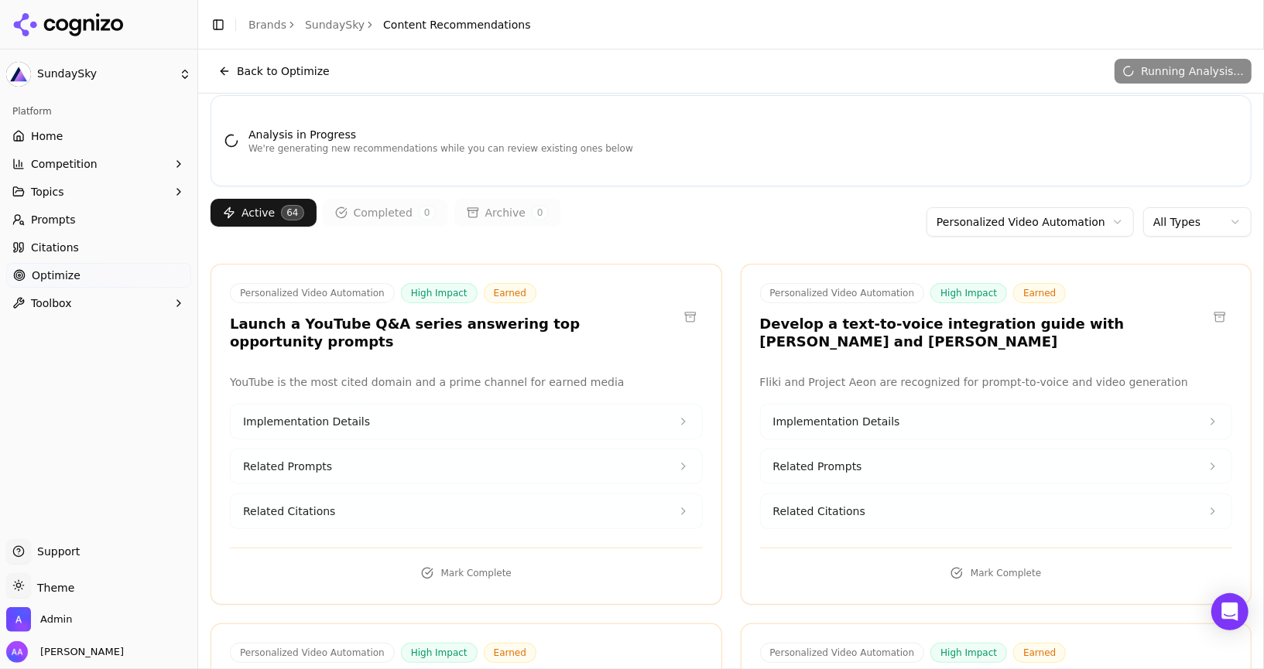
click at [1004, 204] on div "Active 64 Completed 0 Archive 0 Personalized Video Automation All Types" at bounding box center [731, 222] width 1041 height 46
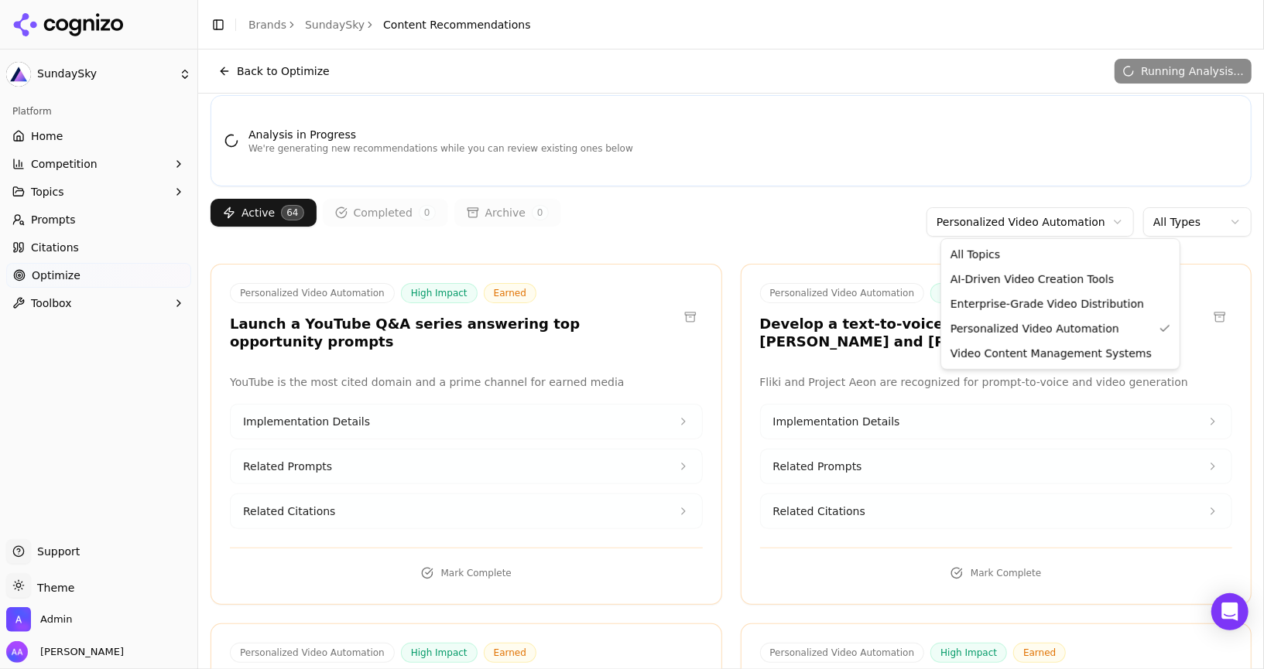
click at [1004, 222] on html "SundaySky Platform Home Competition Topics Prompts Citations Optimize Toolbox S…" at bounding box center [632, 334] width 1264 height 669
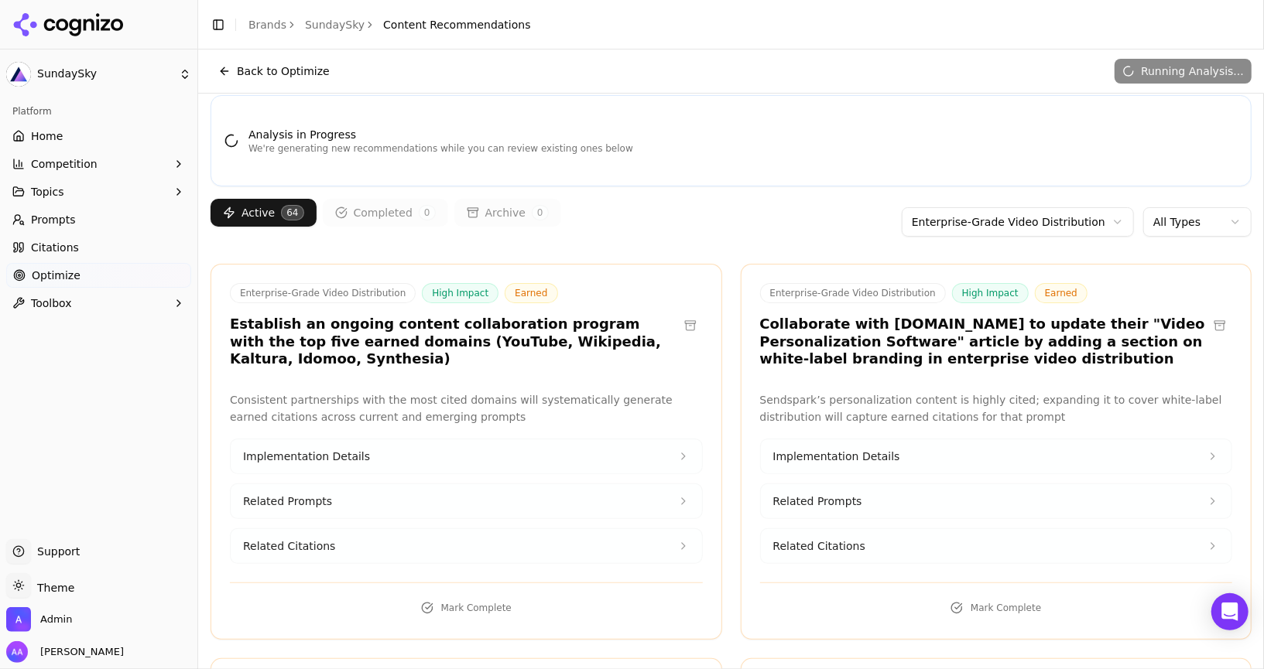
click at [1015, 220] on html "SundaySky Platform Home Competition Topics Prompts Citations Optimize Toolbox S…" at bounding box center [632, 334] width 1264 height 669
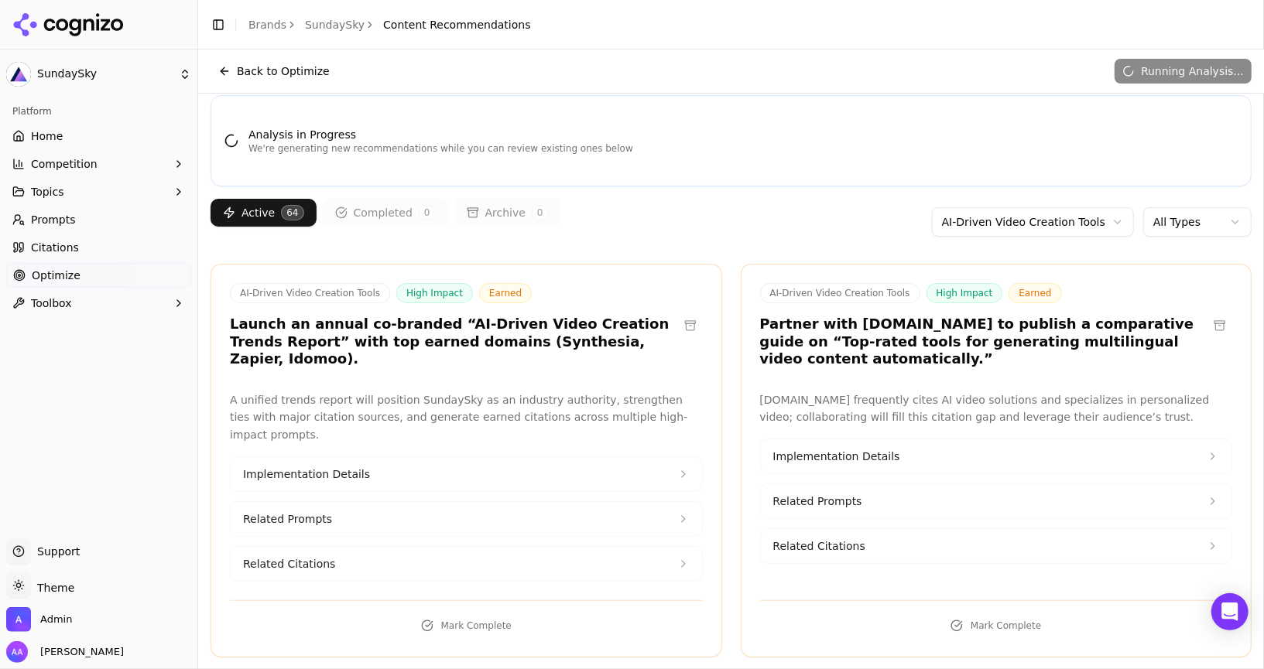
click at [1008, 222] on html "SundaySky Platform Home Competition Topics Prompts Citations Optimize Toolbox S…" at bounding box center [632, 334] width 1264 height 669
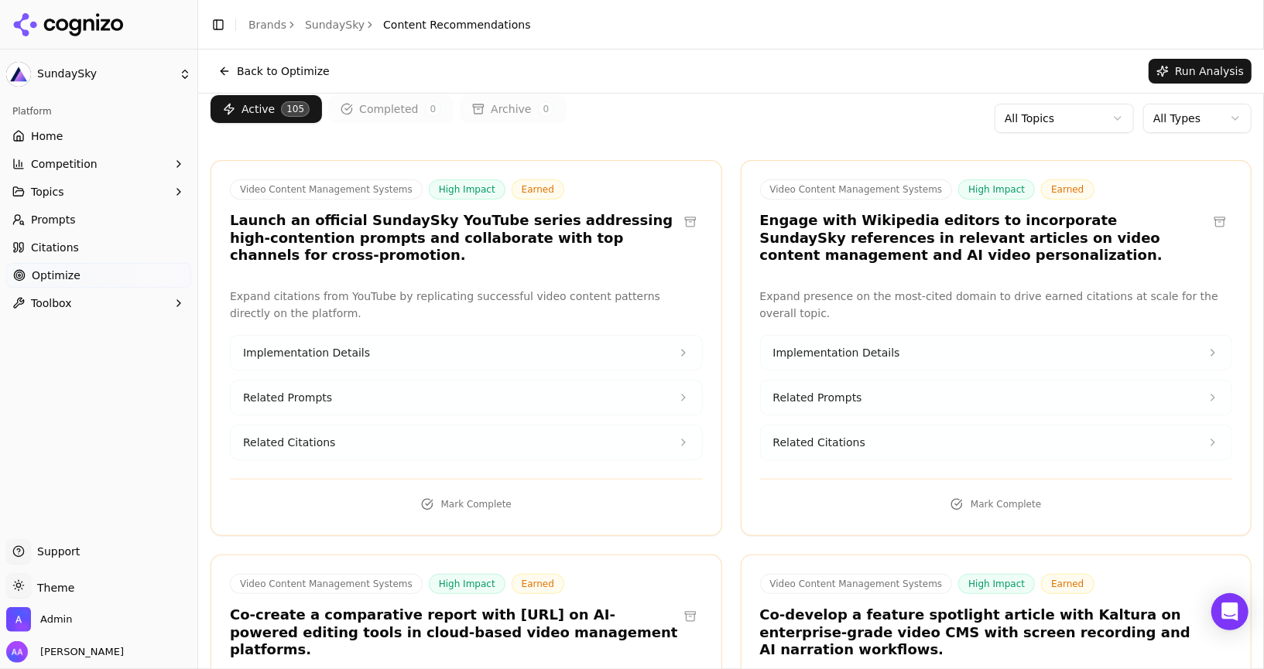
scroll to position [0, 0]
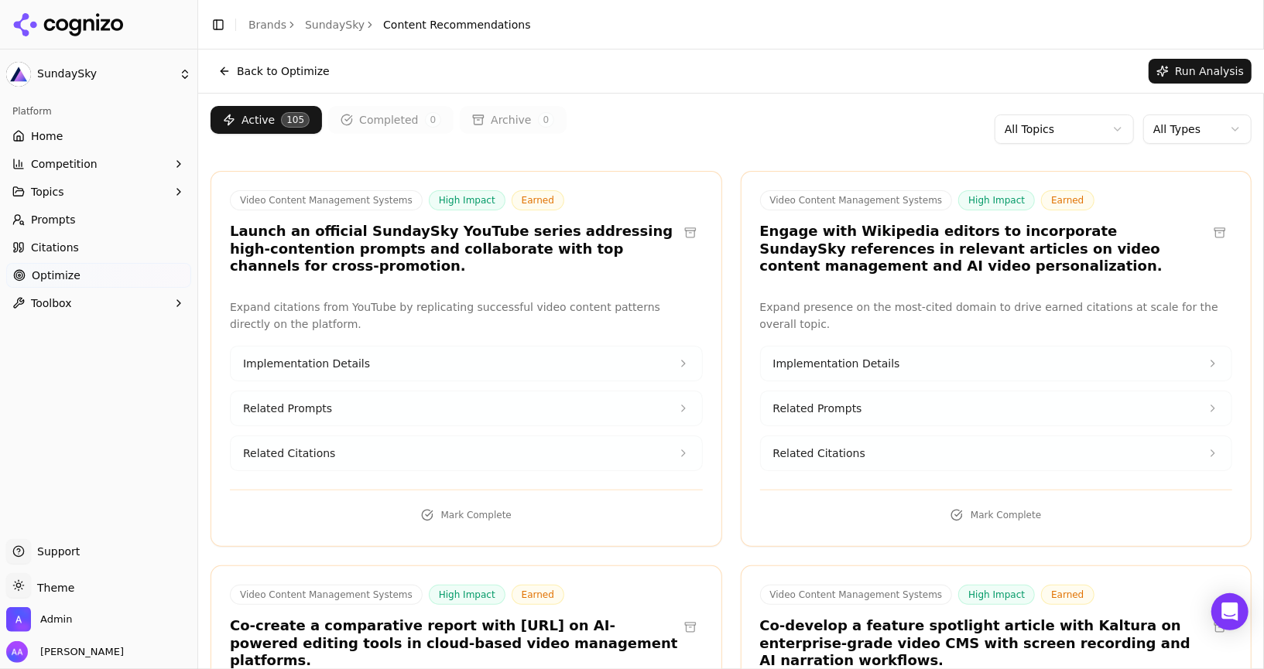
click at [64, 216] on span "Prompts" at bounding box center [53, 219] width 45 height 15
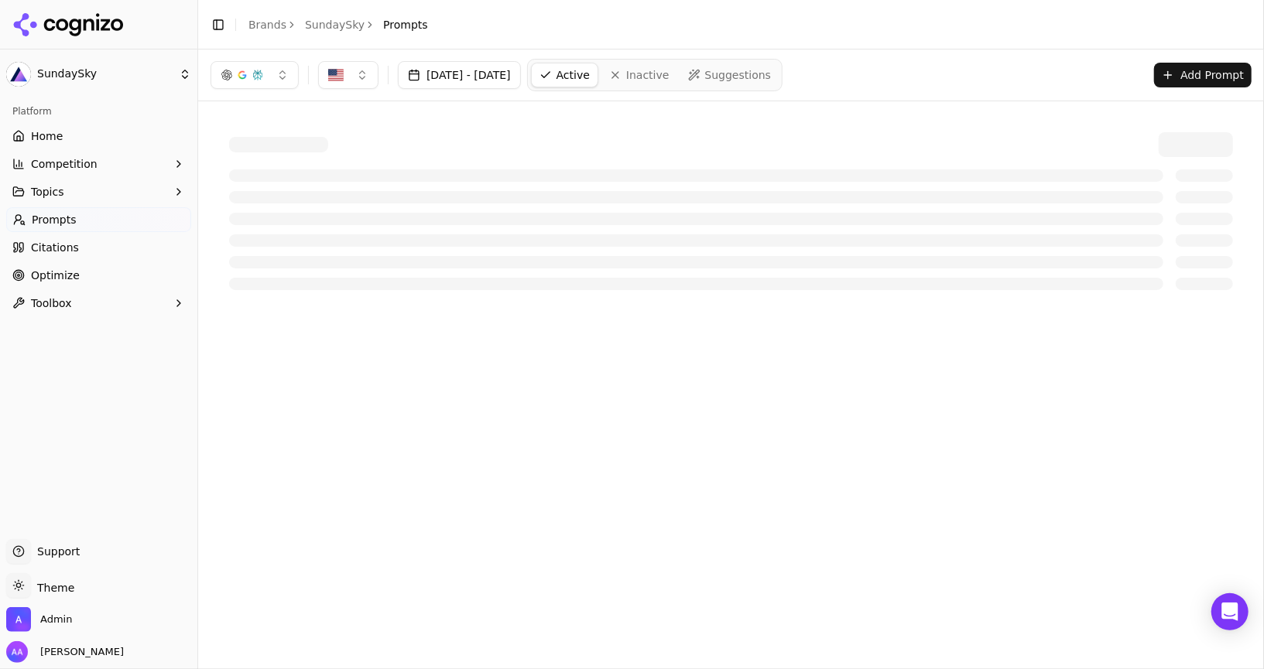
click at [270, 74] on button "button" at bounding box center [255, 75] width 88 height 28
